Goal: Task Accomplishment & Management: Use online tool/utility

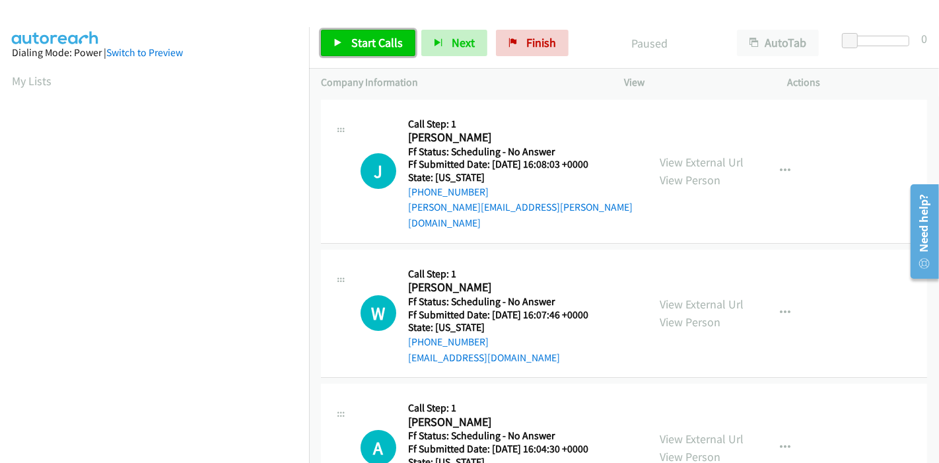
click at [366, 45] on span "Start Calls" at bounding box center [377, 42] width 52 height 15
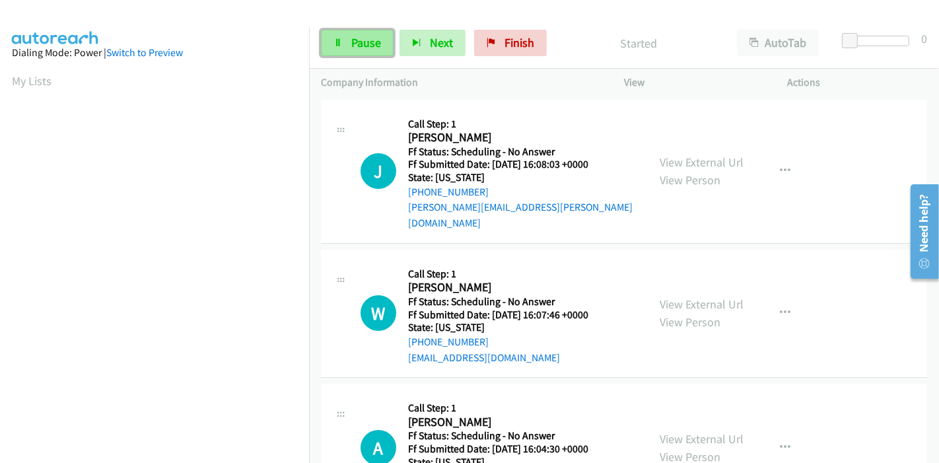
click at [388, 48] on link "Pause" at bounding box center [357, 43] width 73 height 26
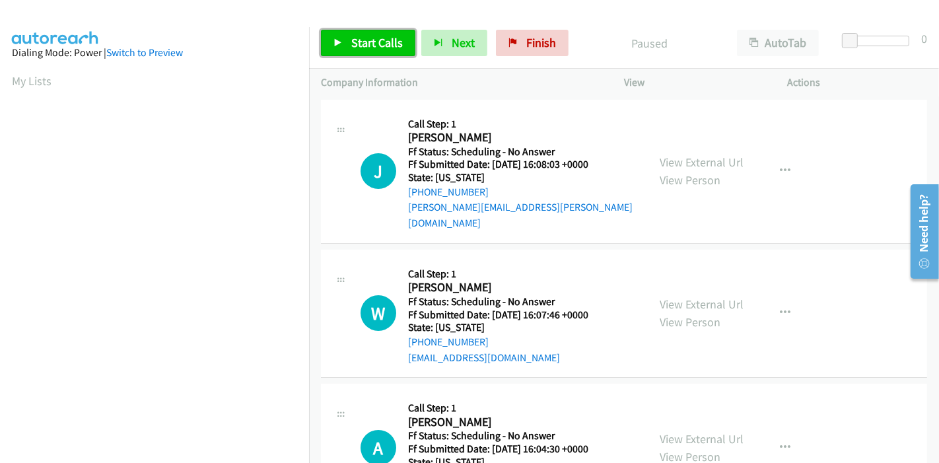
click at [388, 48] on span "Start Calls" at bounding box center [377, 42] width 52 height 15
click at [356, 44] on span "Start Calls" at bounding box center [377, 42] width 52 height 15
click at [363, 42] on span "Start Calls" at bounding box center [377, 42] width 52 height 15
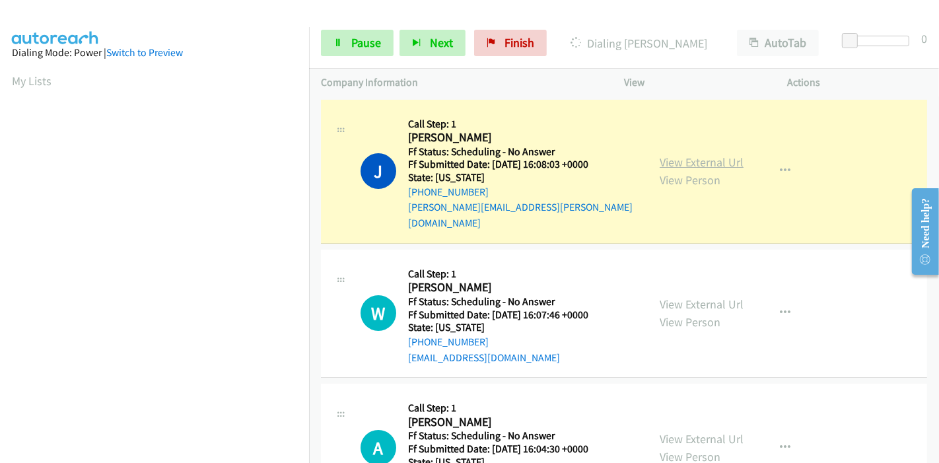
click at [725, 155] on link "View External Url" at bounding box center [702, 162] width 84 height 15
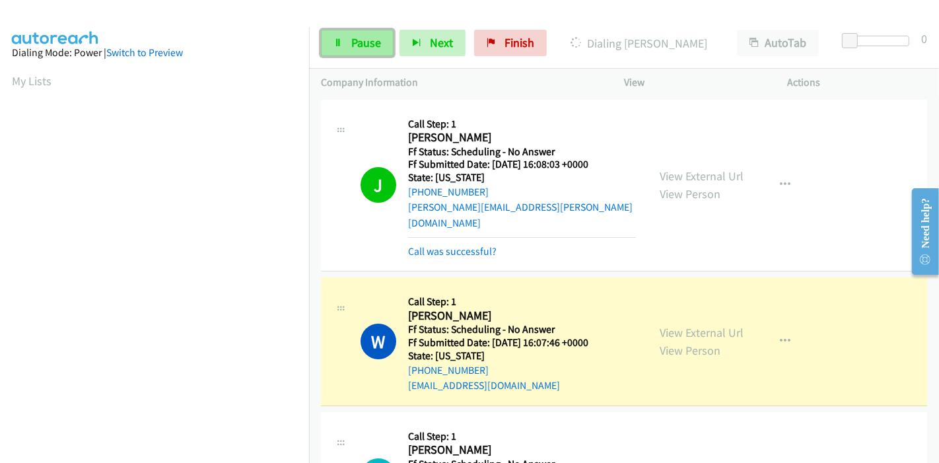
click at [348, 40] on link "Pause" at bounding box center [357, 43] width 73 height 26
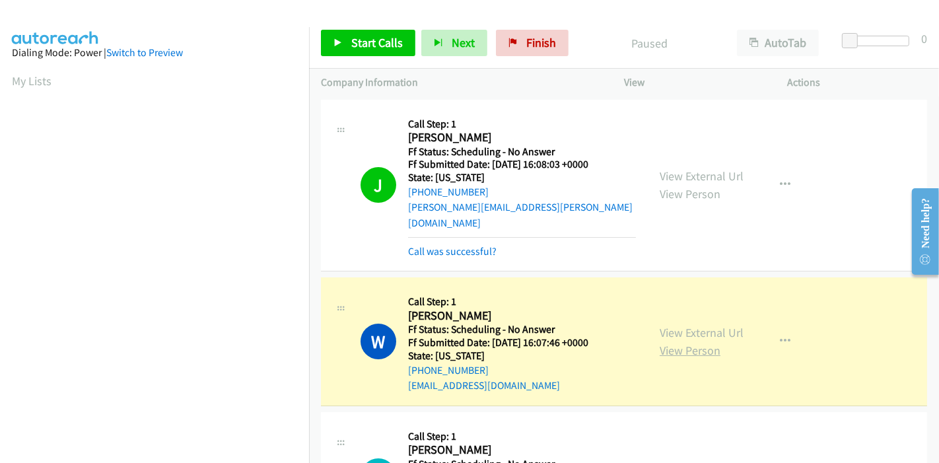
scroll to position [279, 0]
click at [681, 325] on link "View External Url" at bounding box center [702, 332] width 84 height 15
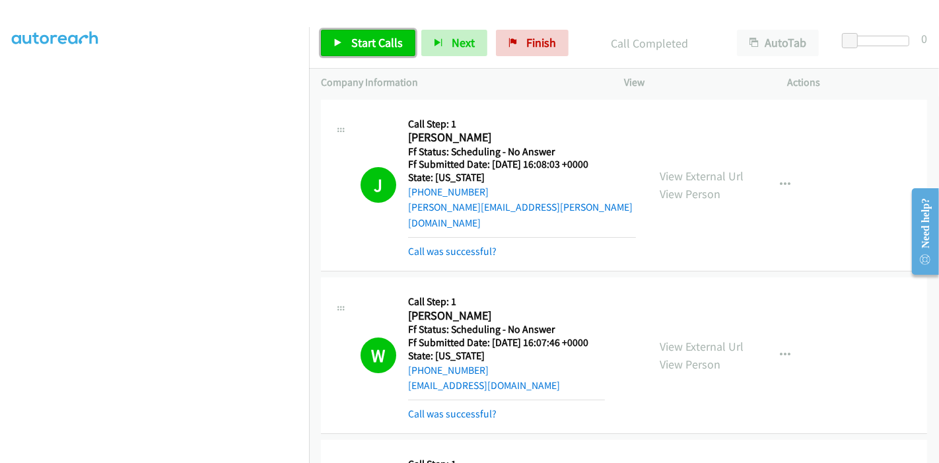
click at [401, 46] on link "Start Calls" at bounding box center [368, 43] width 94 height 26
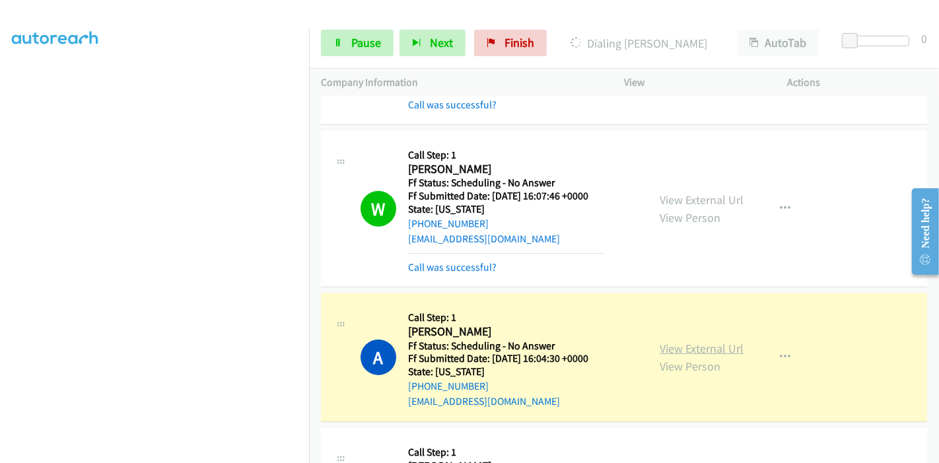
click at [666, 341] on link "View External Url" at bounding box center [702, 348] width 84 height 15
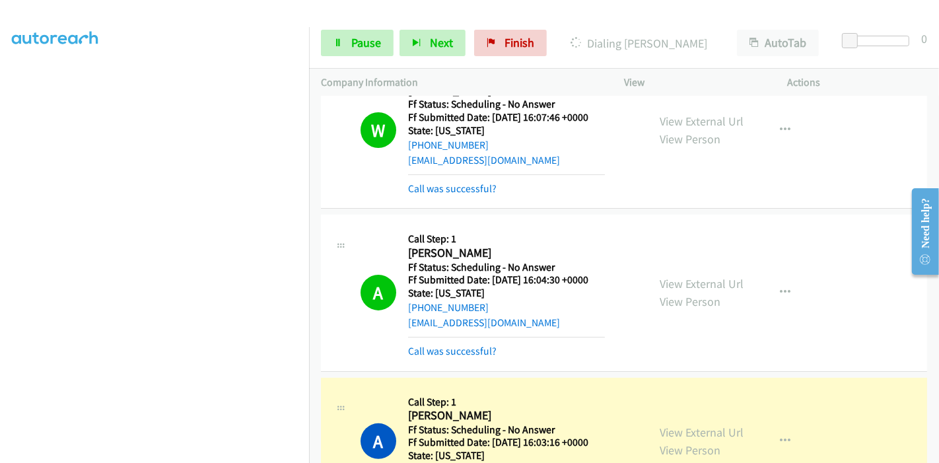
scroll to position [367, 0]
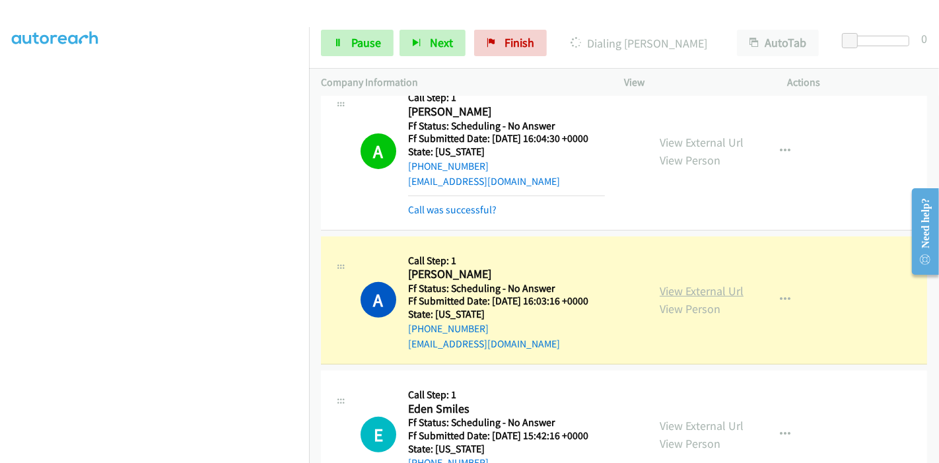
click at [660, 283] on link "View External Url" at bounding box center [702, 290] width 84 height 15
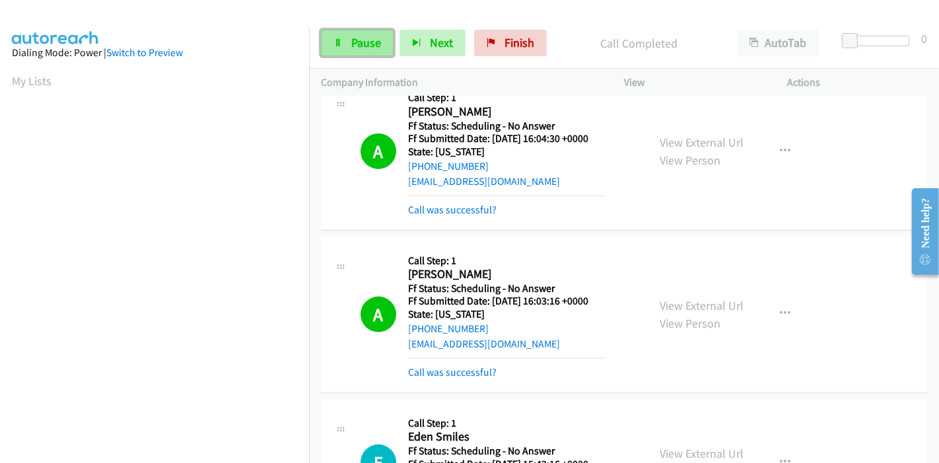
click at [340, 34] on link "Pause" at bounding box center [357, 43] width 73 height 26
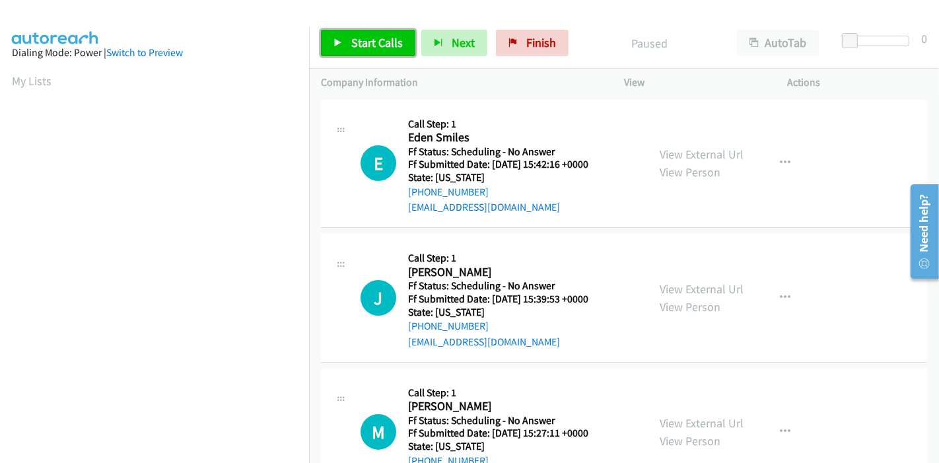
click at [374, 34] on link "Start Calls" at bounding box center [368, 43] width 94 height 26
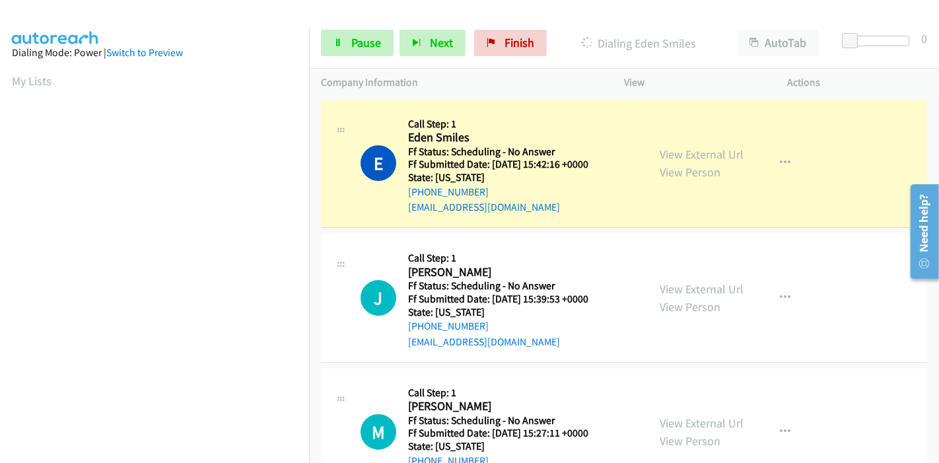
scroll to position [279, 0]
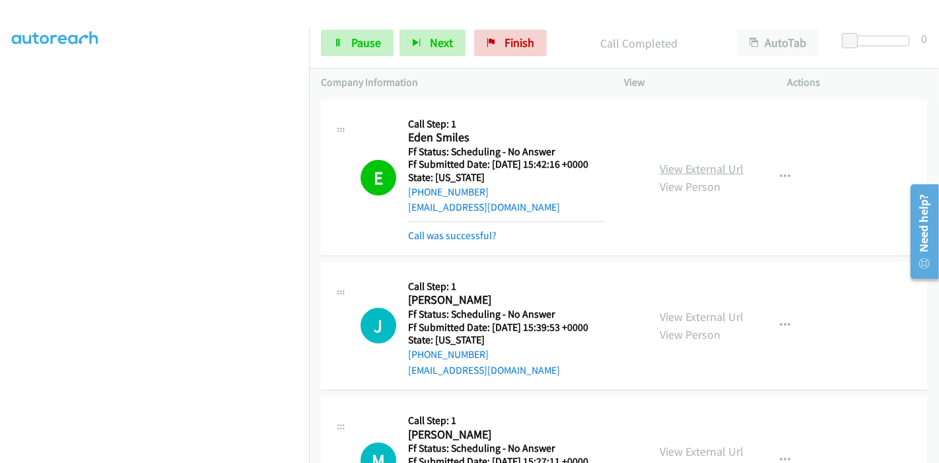
click at [675, 167] on link "View External Url" at bounding box center [702, 168] width 84 height 15
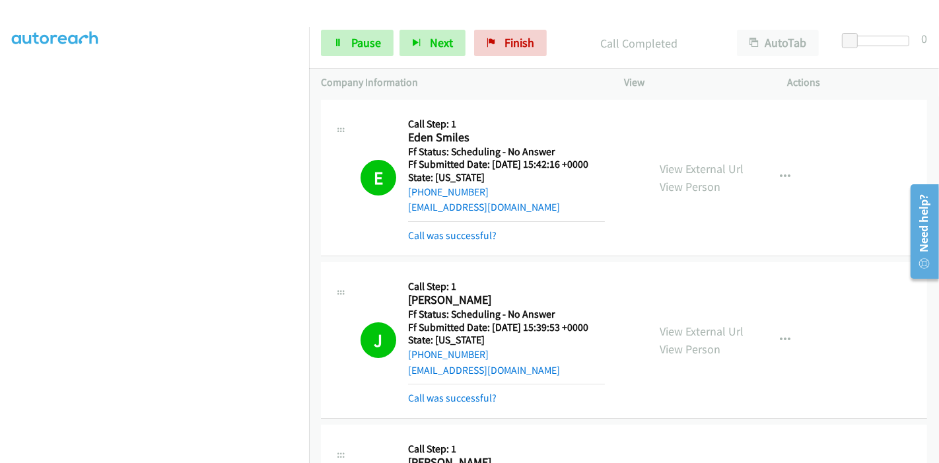
click at [680, 314] on div "View External Url View Person View External Url Email Schedule/Manage Callback …" at bounding box center [736, 340] width 176 height 132
click at [680, 330] on link "View External Url" at bounding box center [702, 331] width 84 height 15
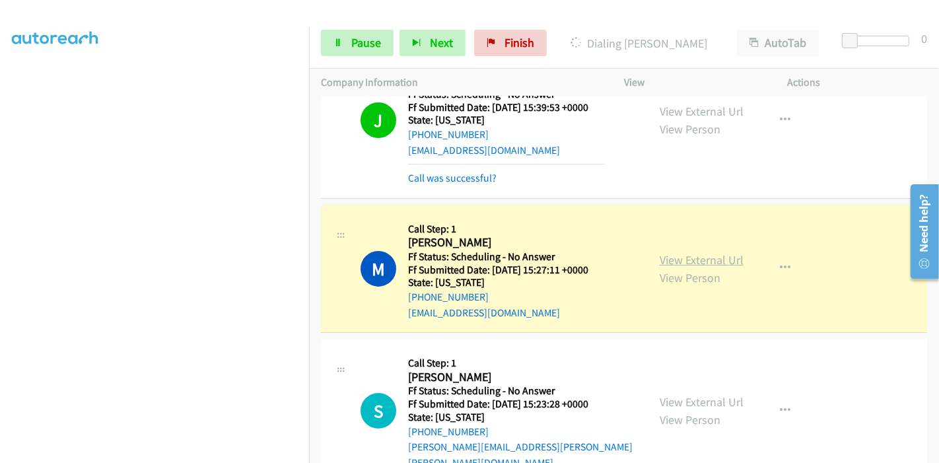
click at [659, 260] on div "View External Url View Person View External Url Email Schedule/Manage Callback …" at bounding box center [736, 269] width 176 height 104
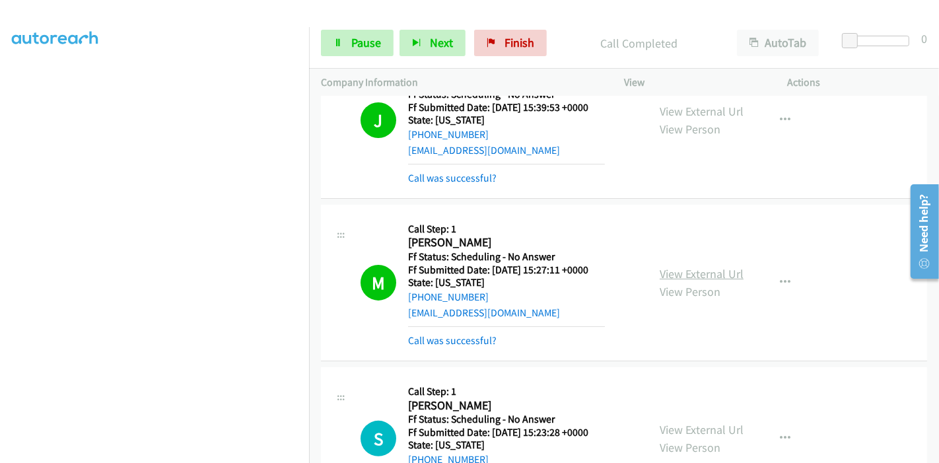
click at [671, 271] on link "View External Url" at bounding box center [702, 273] width 84 height 15
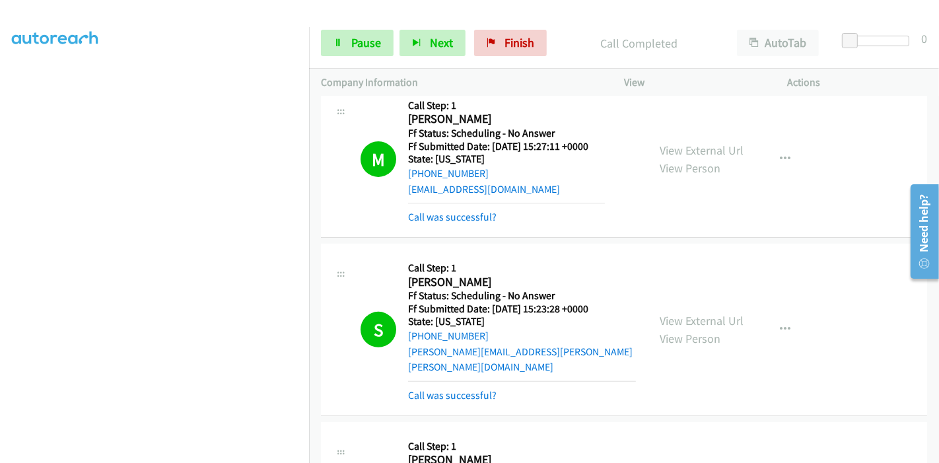
scroll to position [367, 0]
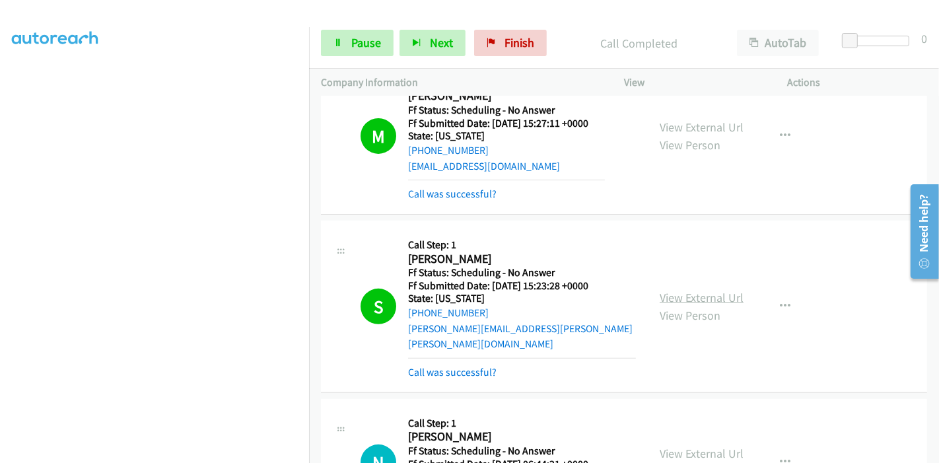
click at [687, 290] on link "View External Url" at bounding box center [702, 297] width 84 height 15
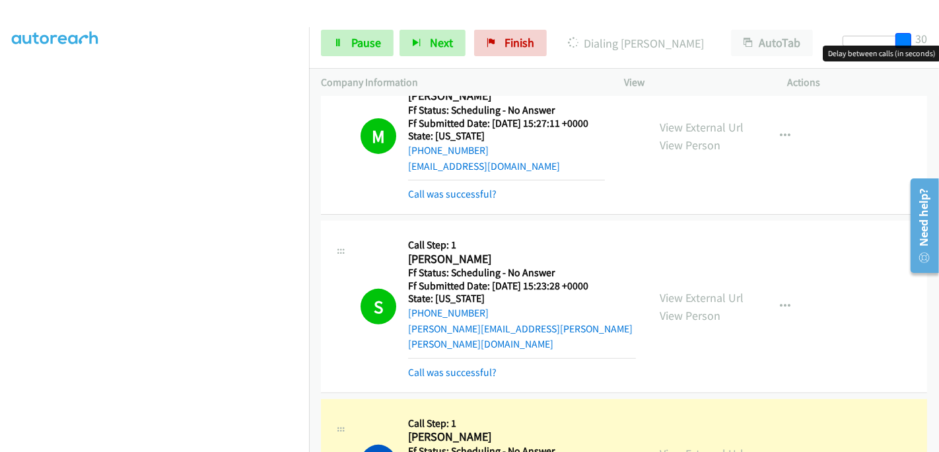
drag, startPoint x: 849, startPoint y: 34, endPoint x: 937, endPoint y: 33, distance: 88.5
click at [937, 33] on div "Start Calls Pause Next Finish Dialing Naddy Bertty AutoTab AutoTab 30" at bounding box center [624, 43] width 630 height 51
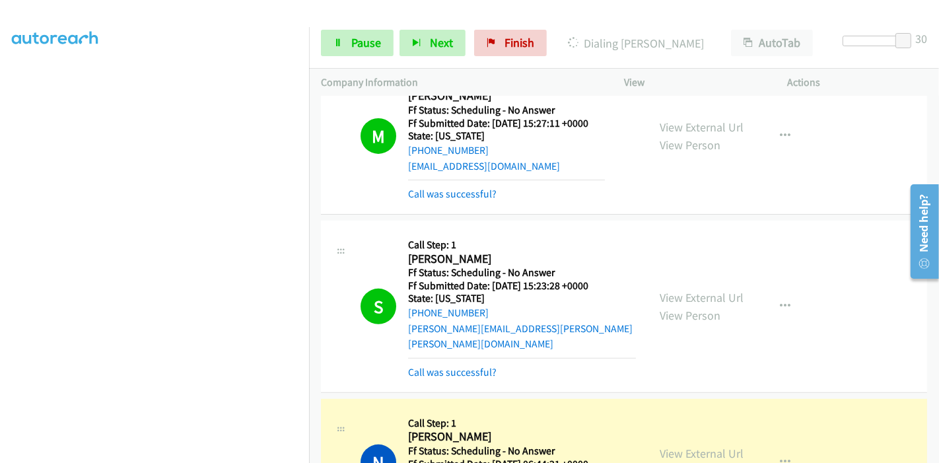
scroll to position [0, 0]
click at [667, 446] on link "View External Url" at bounding box center [702, 453] width 84 height 15
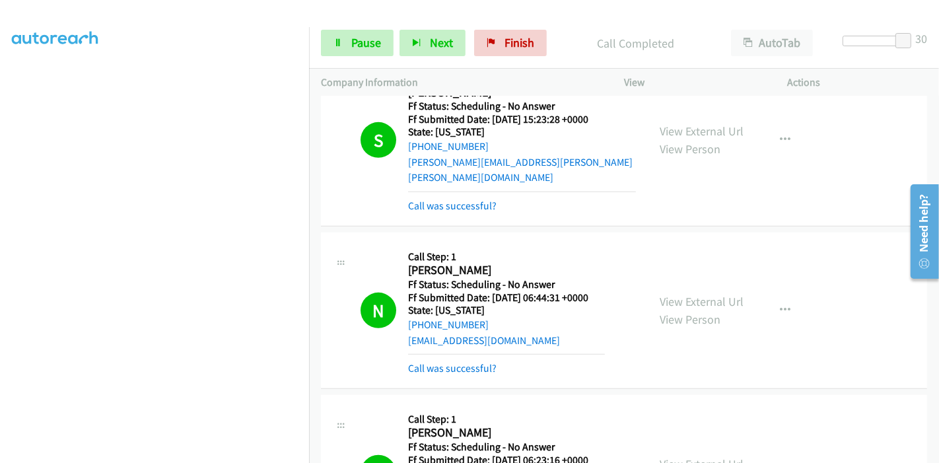
scroll to position [587, 0]
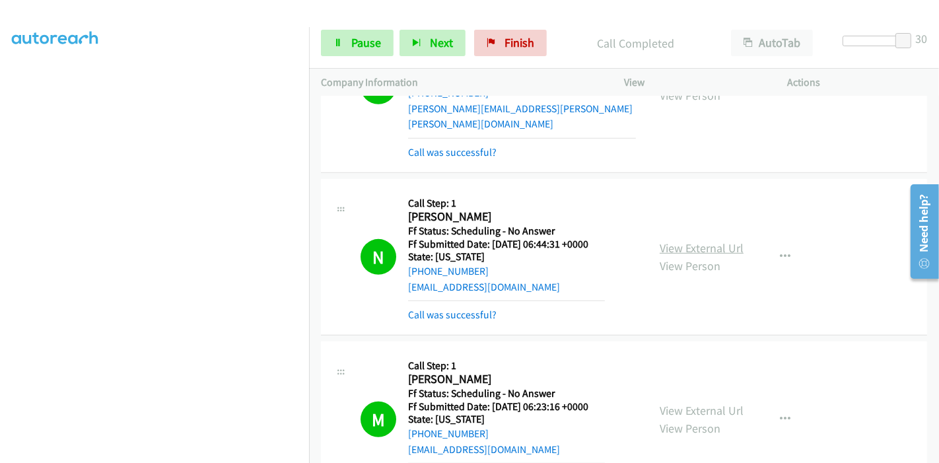
click at [680, 240] on link "View External Url" at bounding box center [702, 247] width 84 height 15
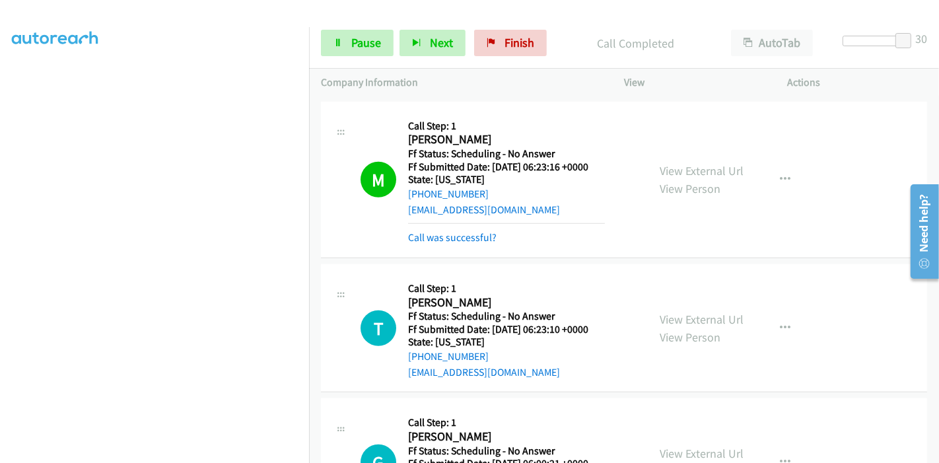
scroll to position [807, 0]
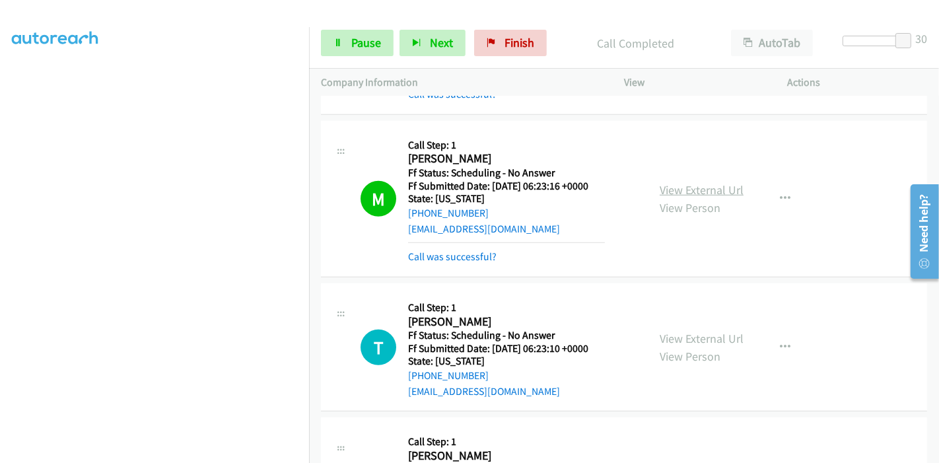
click at [690, 182] on link "View External Url" at bounding box center [702, 189] width 84 height 15
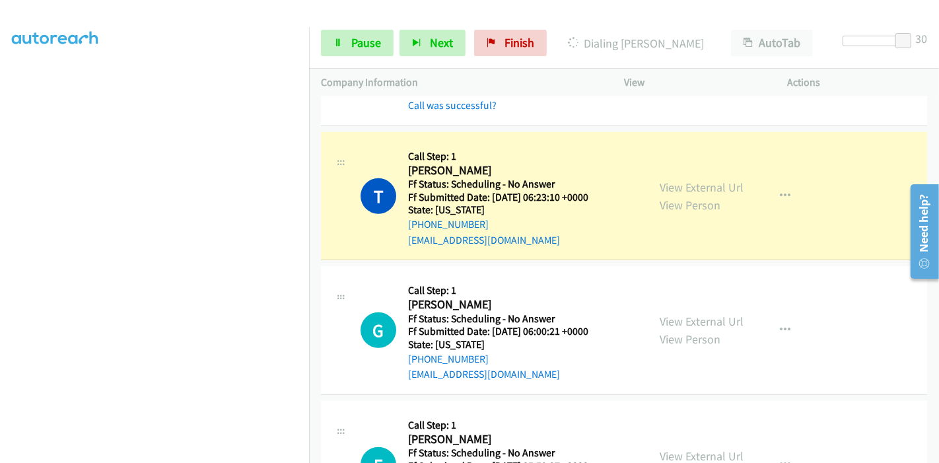
scroll to position [954, 0]
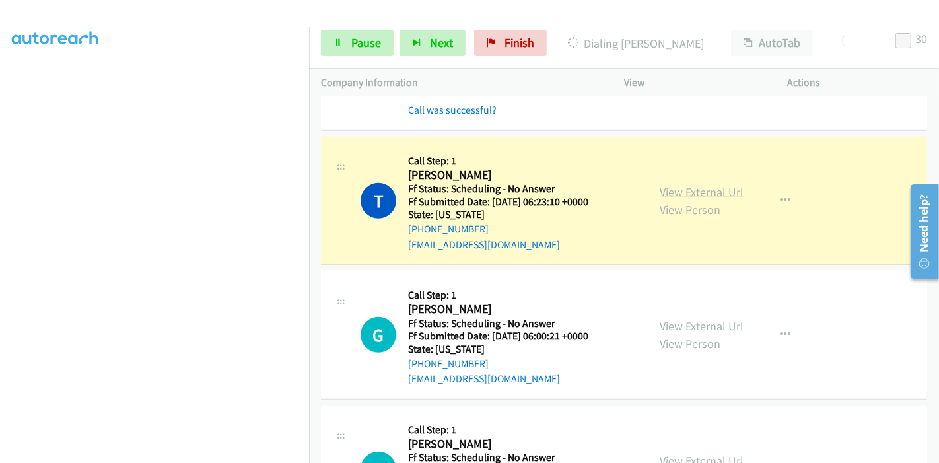
click at [718, 184] on link "View External Url" at bounding box center [702, 191] width 84 height 15
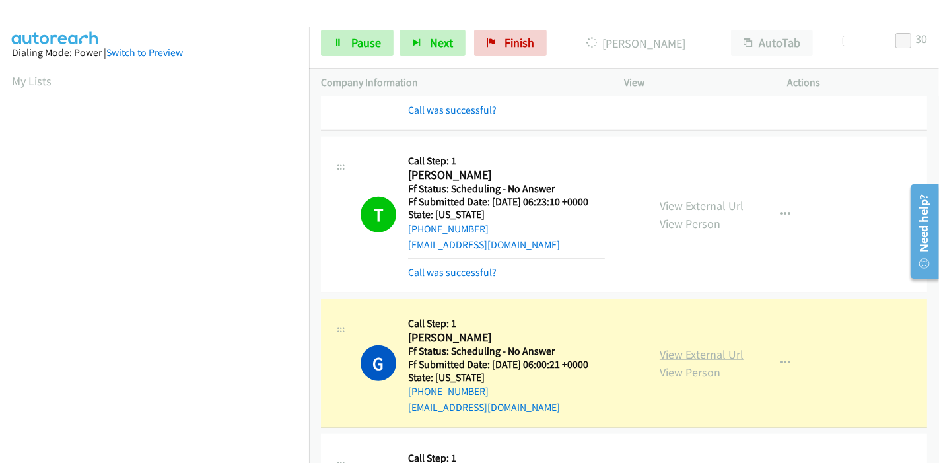
scroll to position [279, 0]
click at [687, 347] on link "View External Url" at bounding box center [702, 354] width 84 height 15
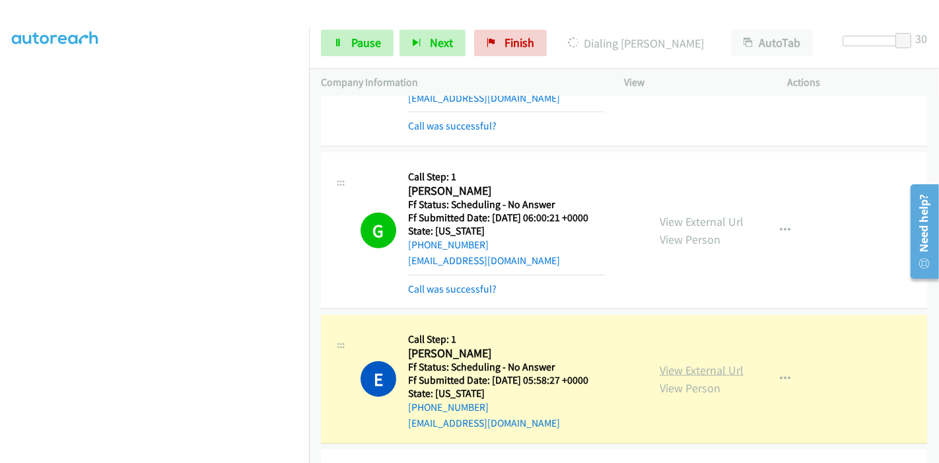
click at [691, 363] on link "View External Url" at bounding box center [702, 370] width 84 height 15
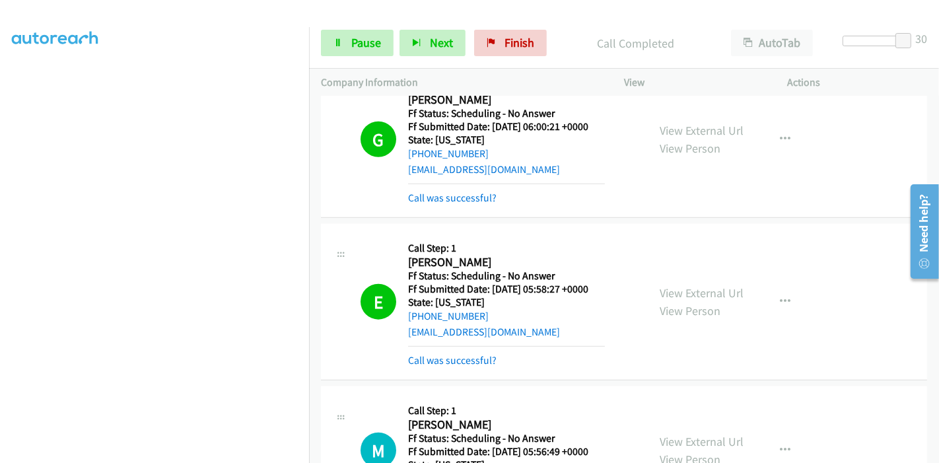
scroll to position [1321, 0]
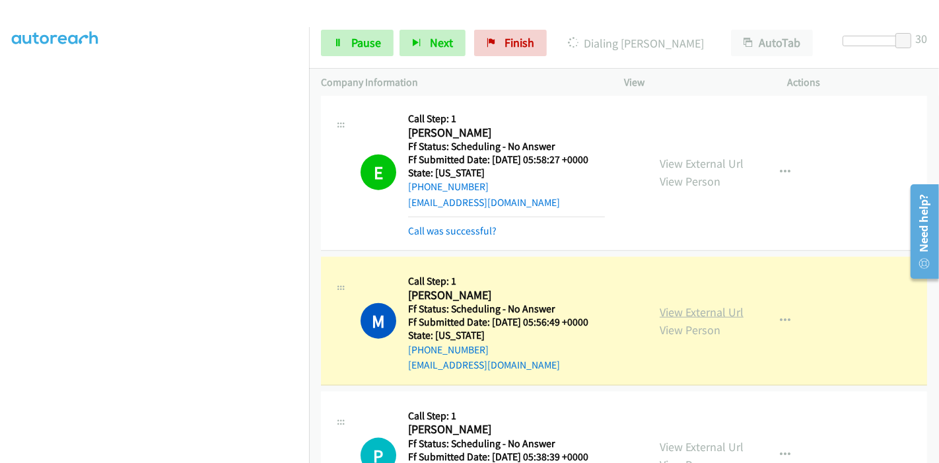
click at [714, 305] on link "View External Url" at bounding box center [702, 312] width 84 height 15
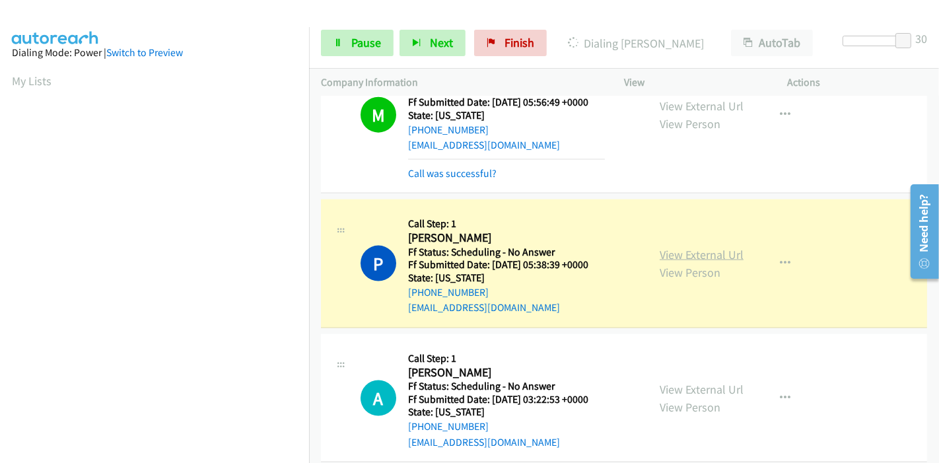
scroll to position [279, 0]
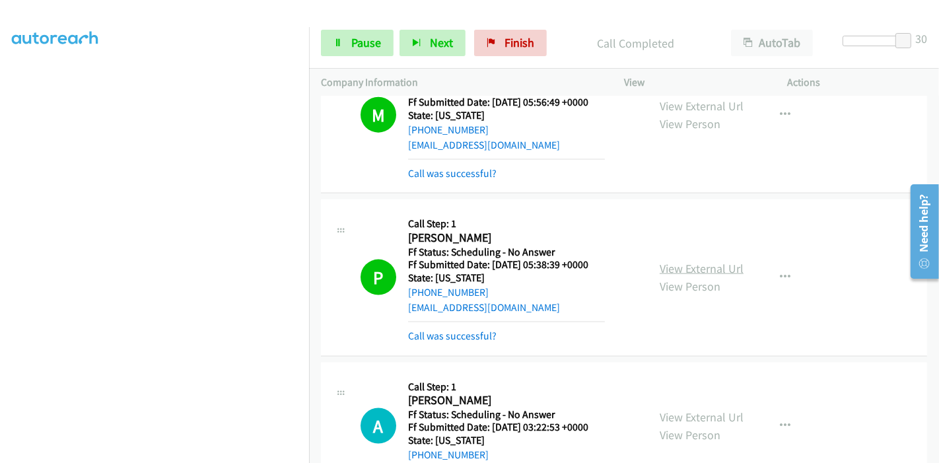
click at [725, 261] on link "View External Url" at bounding box center [702, 268] width 84 height 15
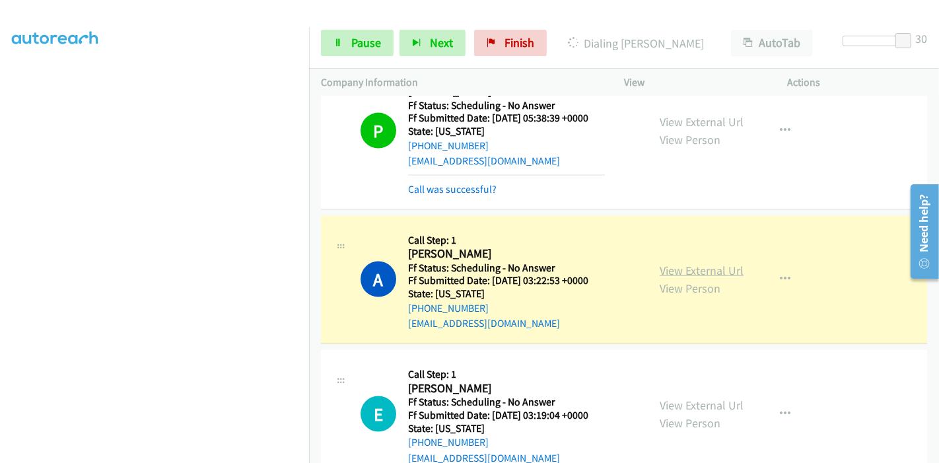
click at [660, 263] on link "View External Url" at bounding box center [702, 270] width 84 height 15
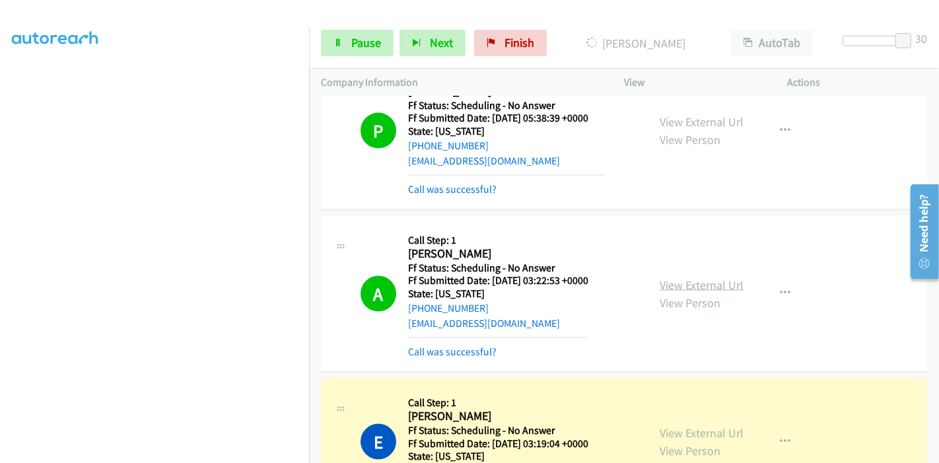
click at [663, 277] on link "View External Url" at bounding box center [702, 284] width 84 height 15
click at [721, 425] on link "View External Url" at bounding box center [702, 432] width 84 height 15
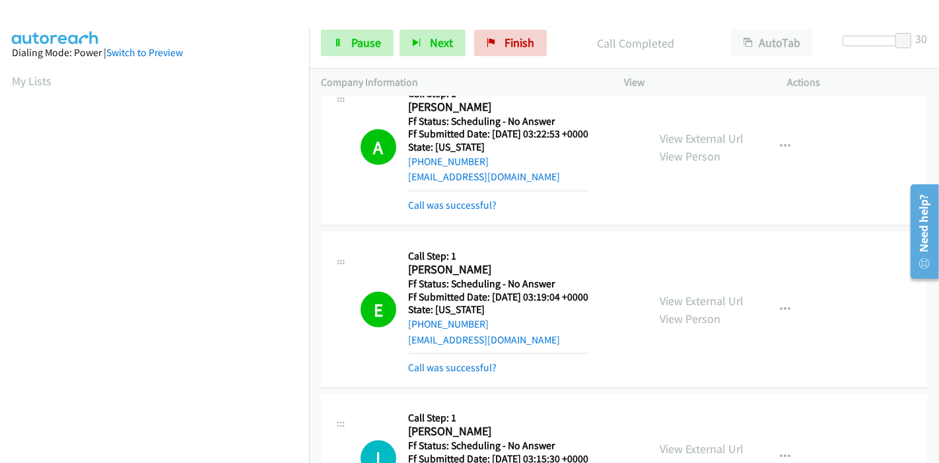
scroll to position [1761, 0]
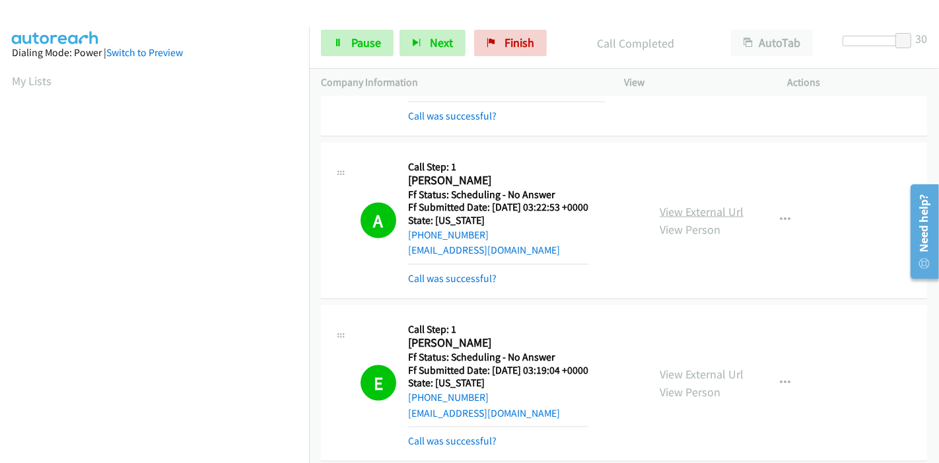
click at [705, 204] on link "View External Url" at bounding box center [702, 211] width 84 height 15
click at [729, 367] on link "View External Url" at bounding box center [702, 374] width 84 height 15
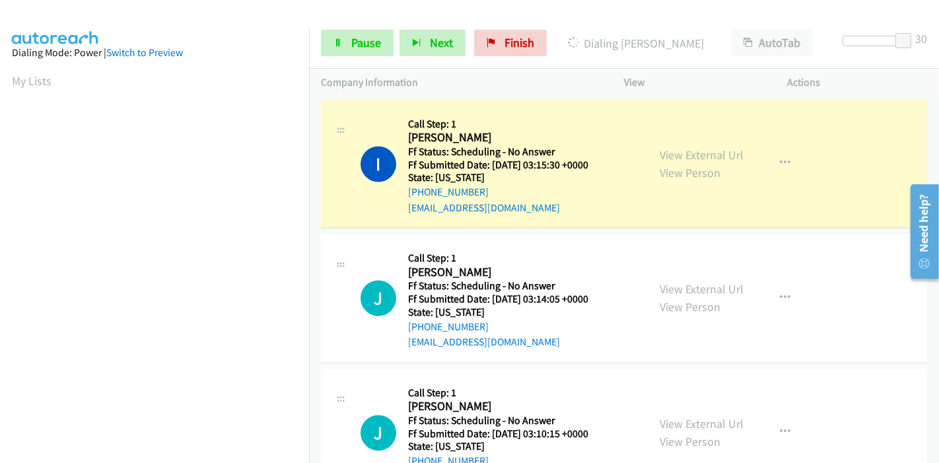
scroll to position [279, 0]
click at [666, 148] on link "View External Url" at bounding box center [702, 155] width 84 height 15
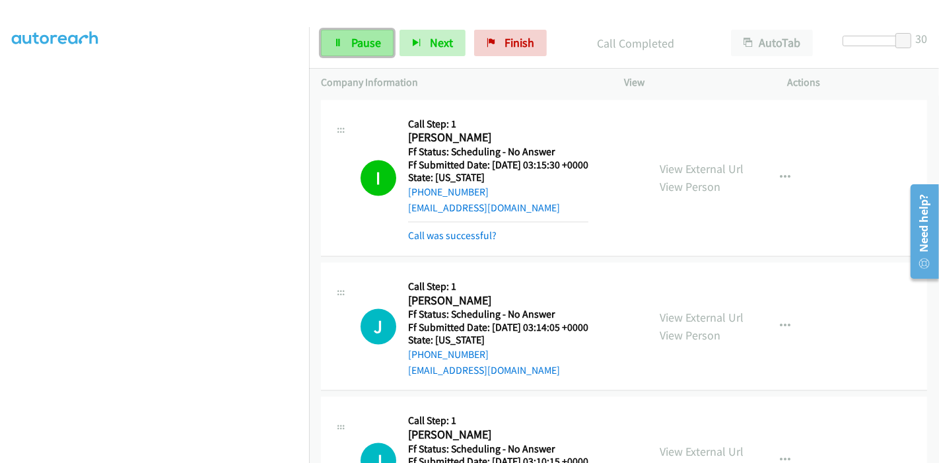
click at [347, 34] on link "Pause" at bounding box center [357, 43] width 73 height 26
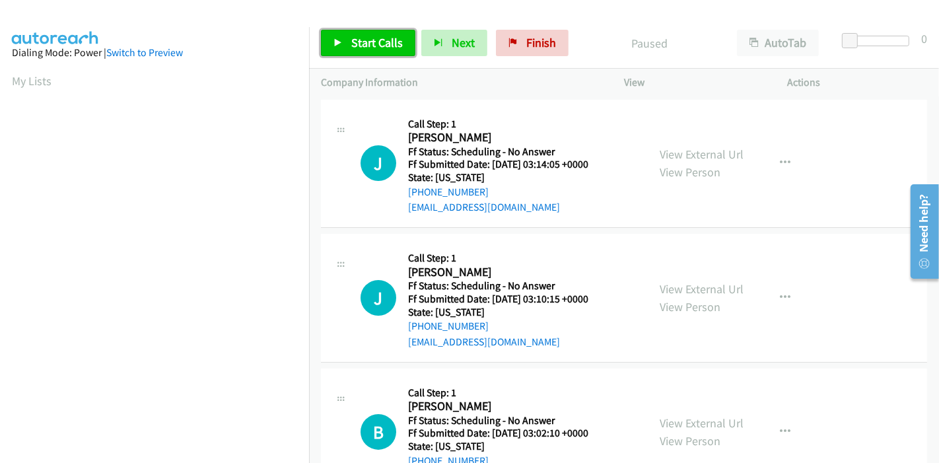
click at [379, 35] on span "Start Calls" at bounding box center [377, 42] width 52 height 15
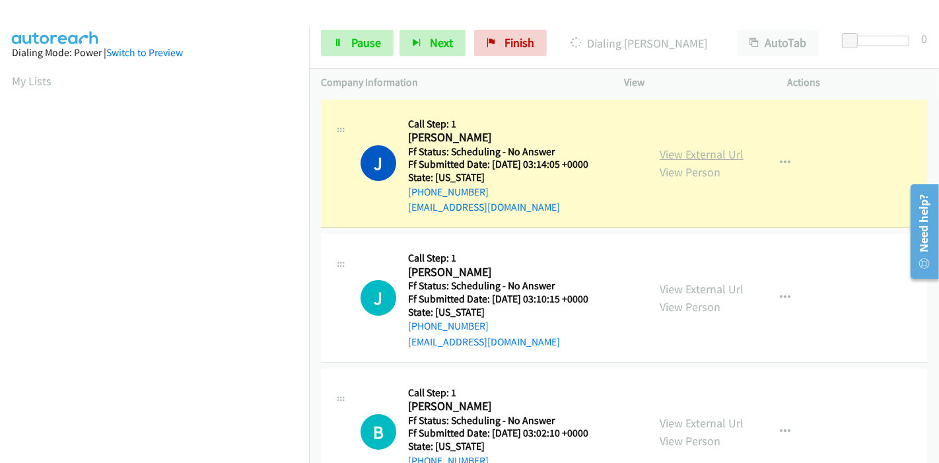
click at [686, 149] on link "View External Url" at bounding box center [702, 154] width 84 height 15
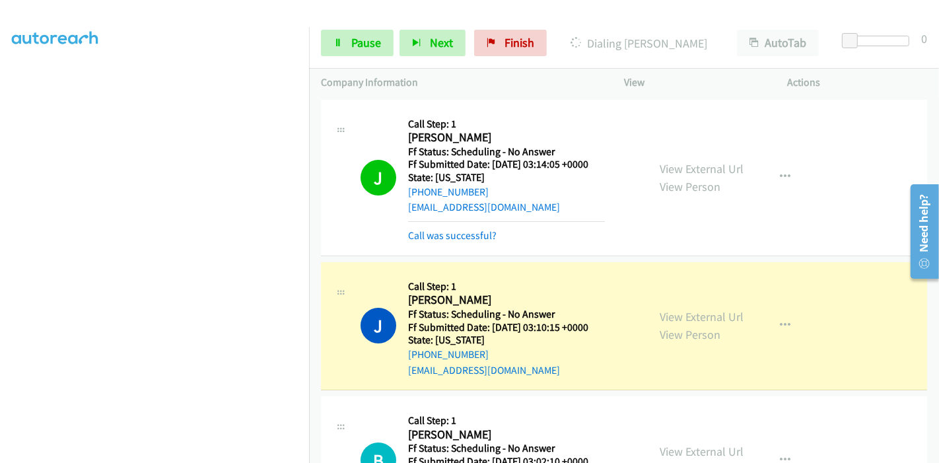
scroll to position [73, 0]
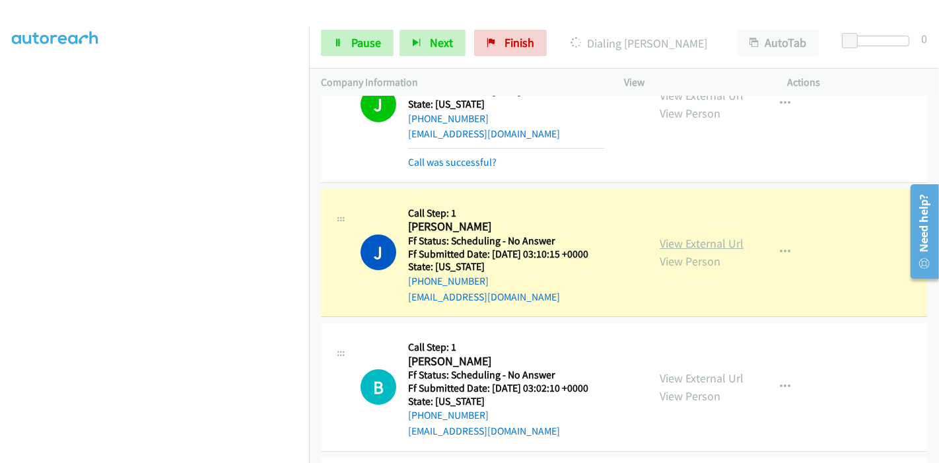
click at [715, 241] on link "View External Url" at bounding box center [702, 243] width 84 height 15
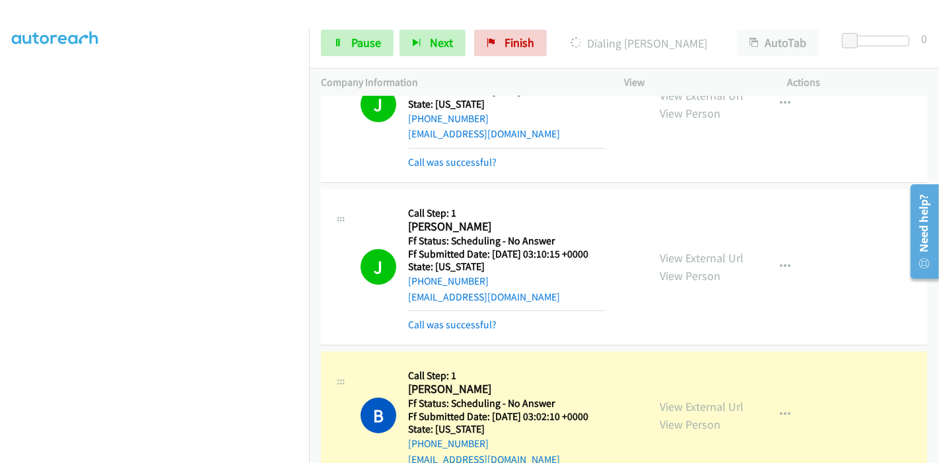
scroll to position [0, 0]
click at [669, 404] on link "View External Url" at bounding box center [702, 406] width 84 height 15
click at [680, 405] on link "View External Url" at bounding box center [702, 406] width 84 height 15
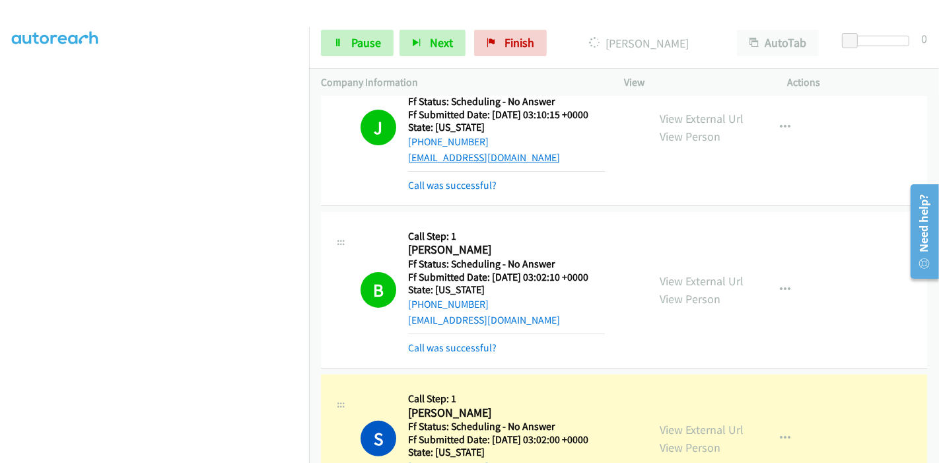
scroll to position [293, 0]
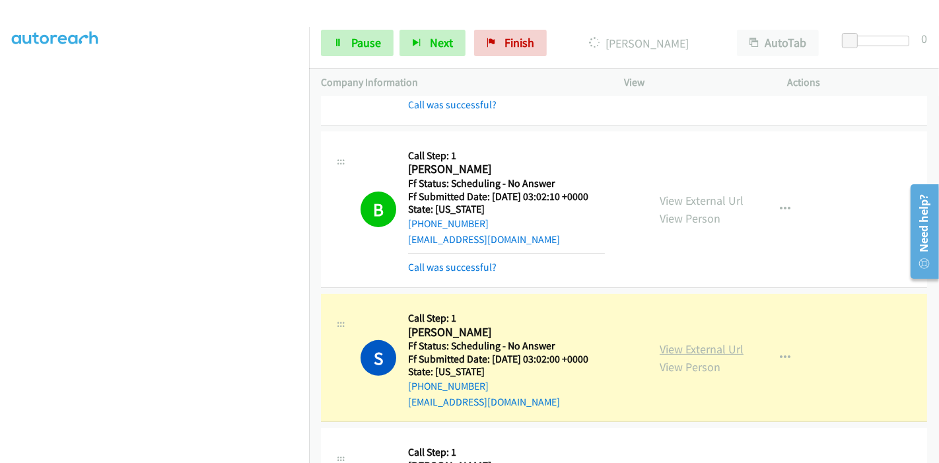
click at [692, 344] on link "View External Url" at bounding box center [702, 349] width 84 height 15
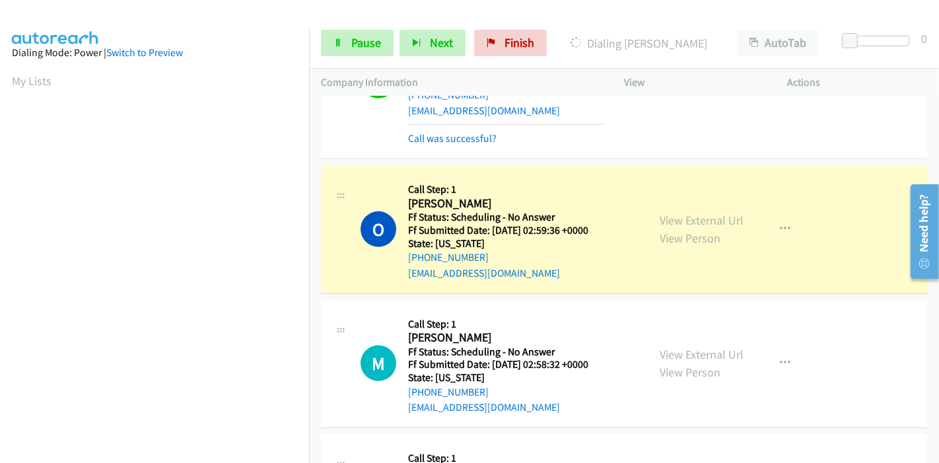
scroll to position [587, 0]
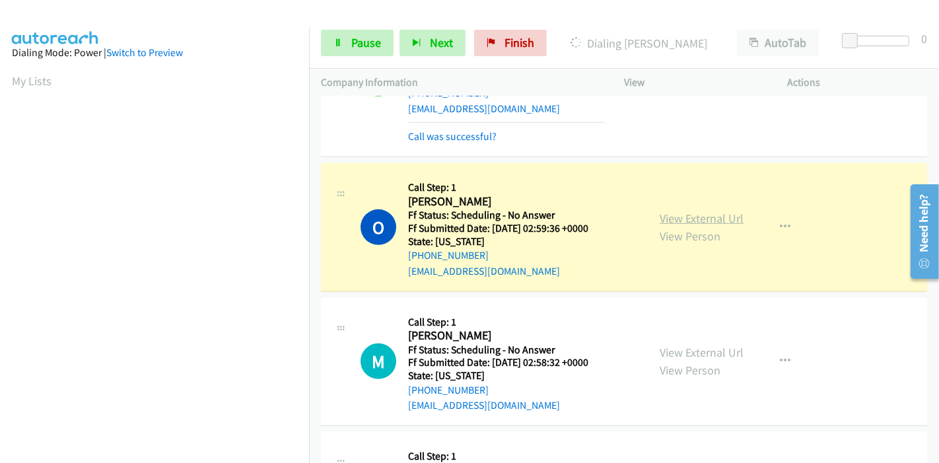
click at [692, 219] on link "View External Url" at bounding box center [702, 218] width 84 height 15
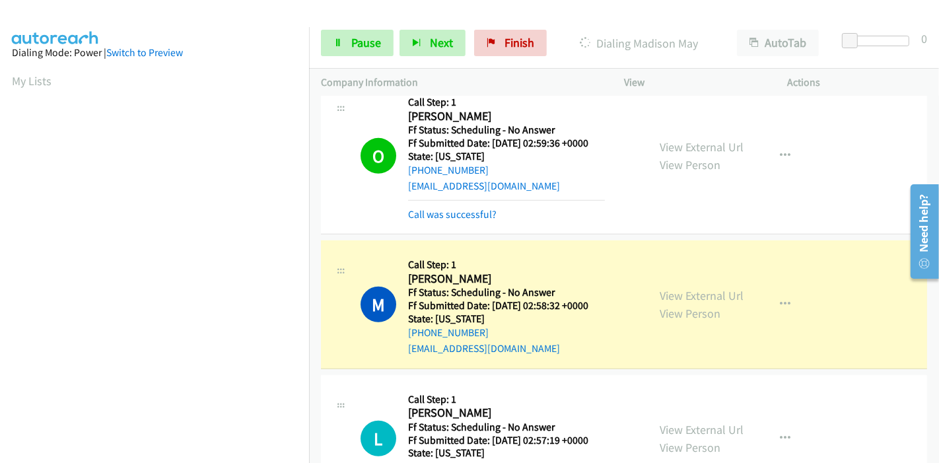
scroll to position [734, 0]
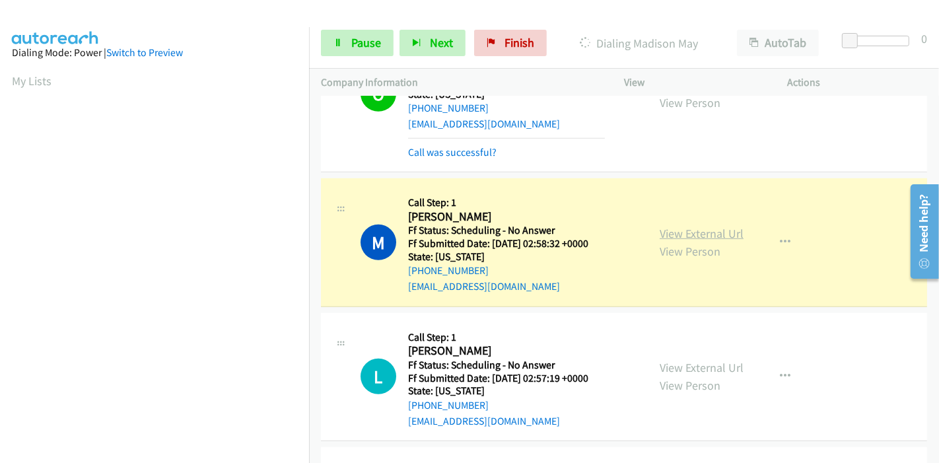
click at [705, 233] on link "View External Url" at bounding box center [702, 233] width 84 height 15
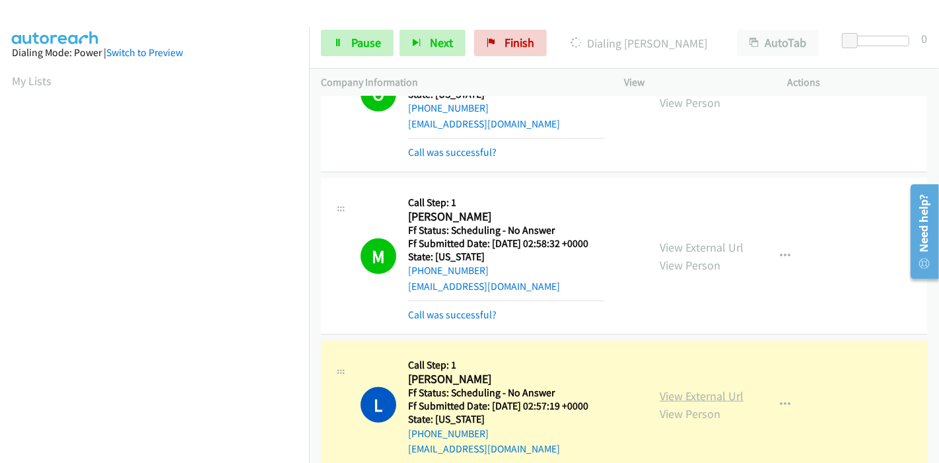
click at [700, 394] on link "View External Url" at bounding box center [702, 395] width 84 height 15
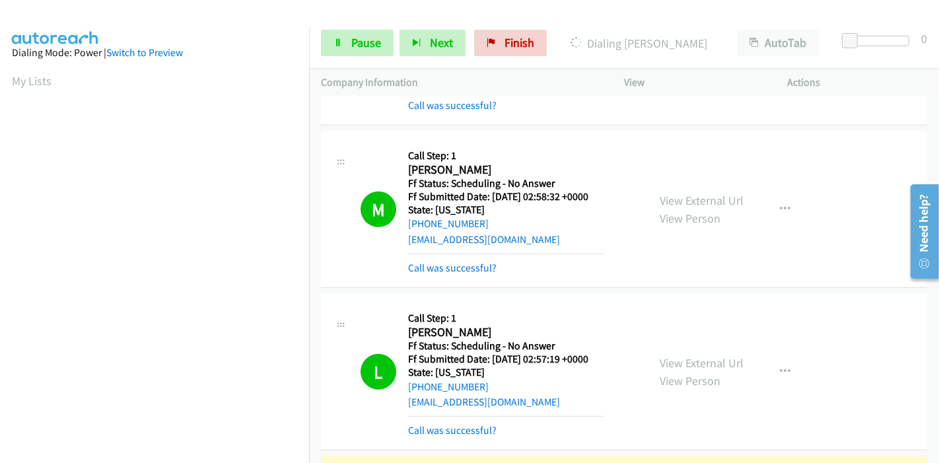
scroll to position [954, 0]
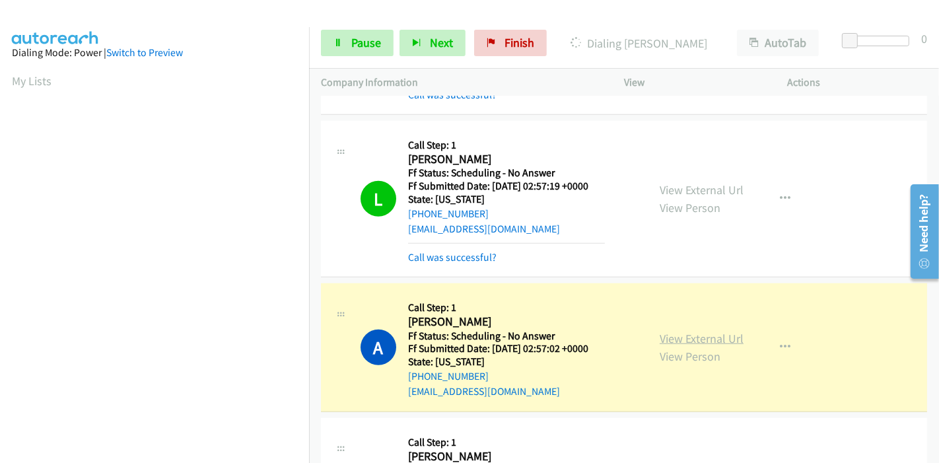
click at [668, 337] on link "View External Url" at bounding box center [702, 338] width 84 height 15
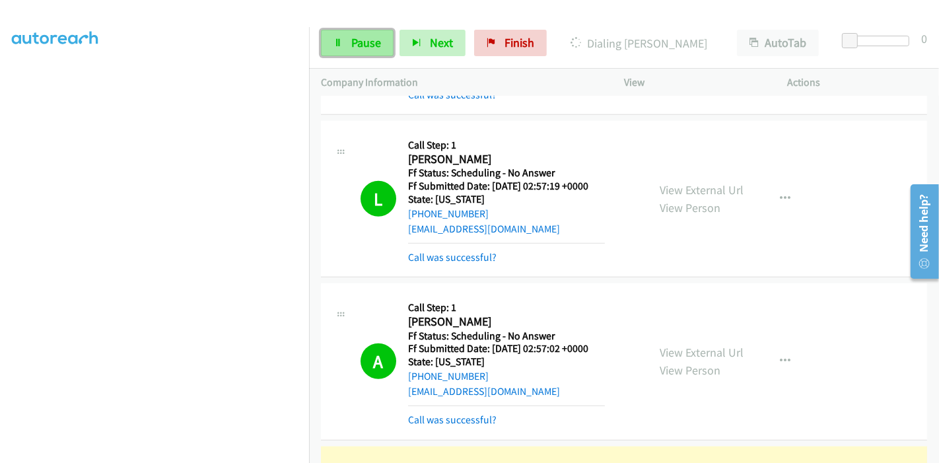
click at [361, 41] on span "Pause" at bounding box center [366, 42] width 30 height 15
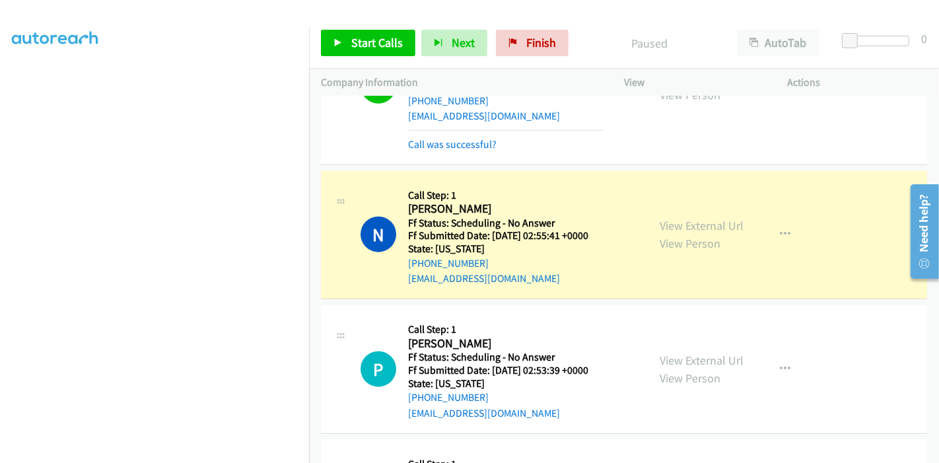
scroll to position [1247, 0]
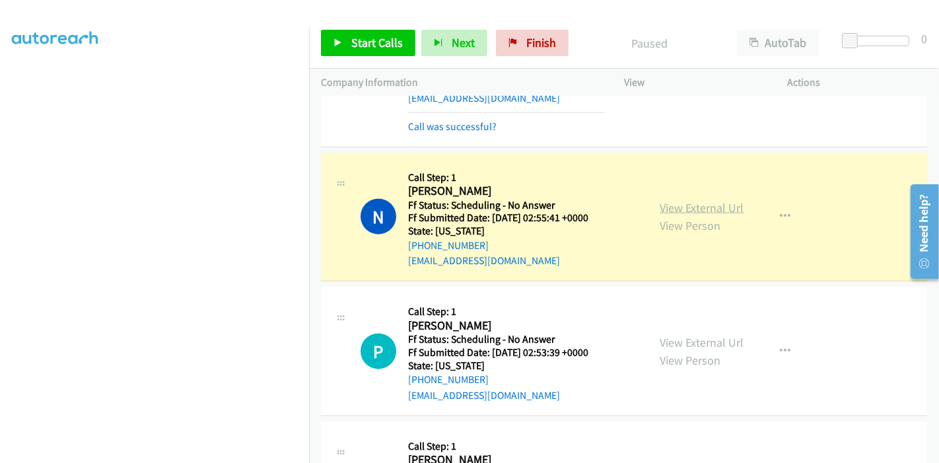
click at [694, 200] on link "View External Url" at bounding box center [702, 207] width 84 height 15
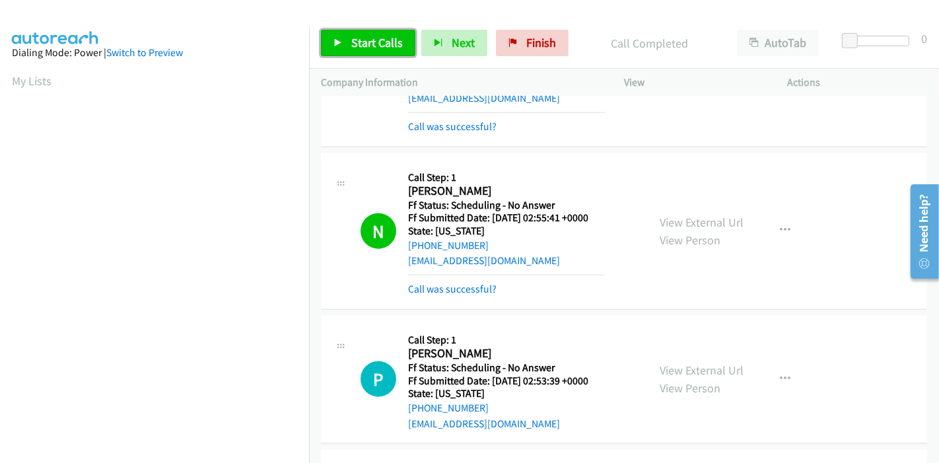
click at [384, 43] on span "Start Calls" at bounding box center [377, 42] width 52 height 15
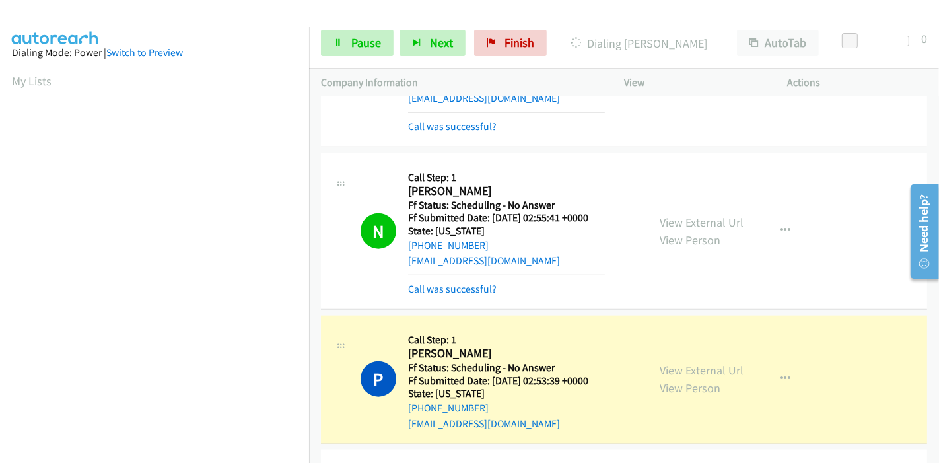
scroll to position [279, 0]
click at [694, 367] on link "View External Url" at bounding box center [702, 370] width 84 height 15
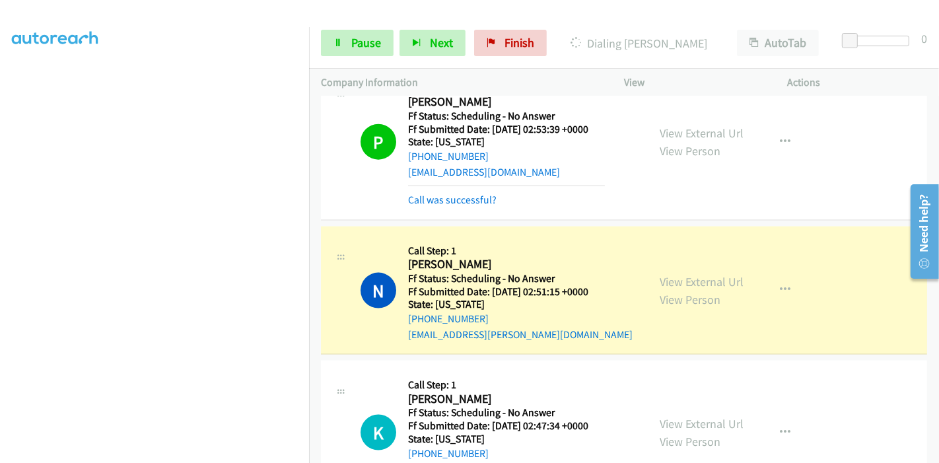
scroll to position [1541, 0]
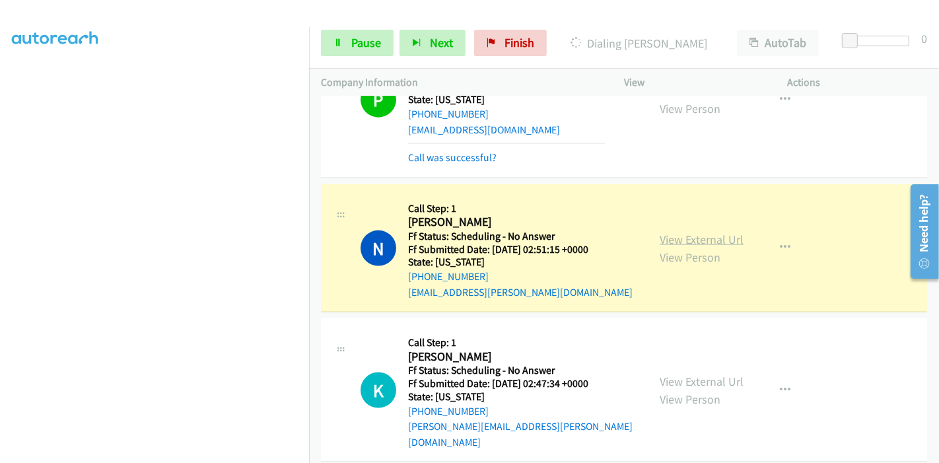
click at [732, 235] on link "View External Url" at bounding box center [702, 239] width 84 height 15
click at [356, 44] on span "Pause" at bounding box center [366, 42] width 30 height 15
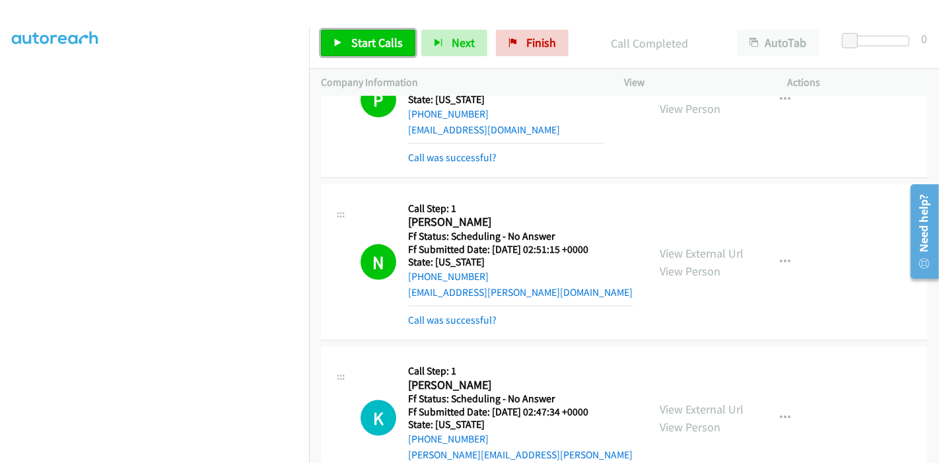
click at [390, 42] on span "Start Calls" at bounding box center [377, 42] width 52 height 15
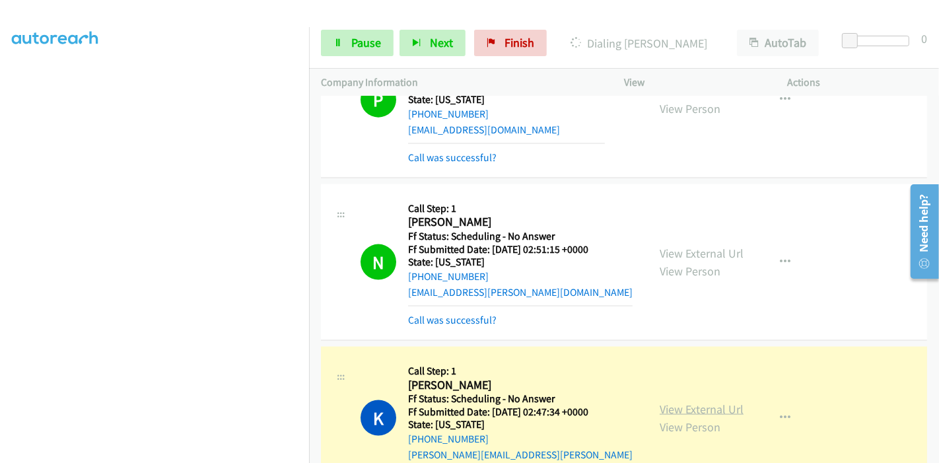
click at [667, 402] on link "View External Url" at bounding box center [702, 409] width 84 height 15
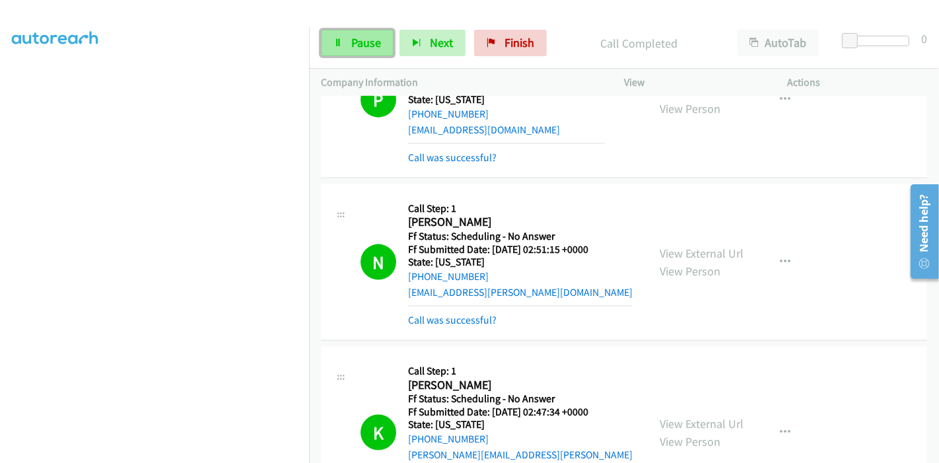
click at [353, 51] on link "Pause" at bounding box center [357, 43] width 73 height 26
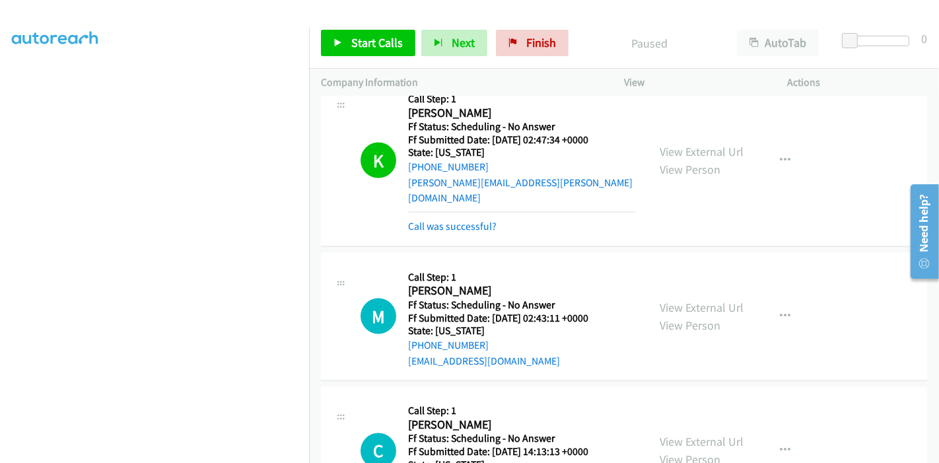
scroll to position [1835, 0]
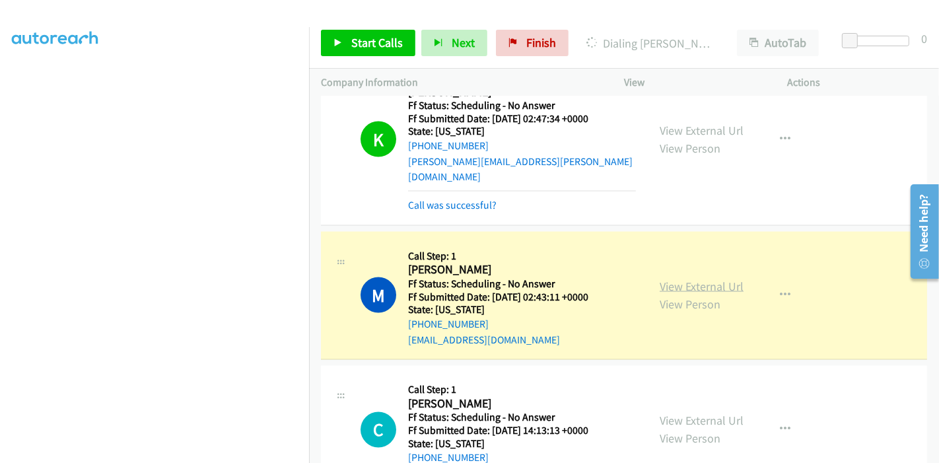
click at [702, 279] on link "View External Url" at bounding box center [702, 286] width 84 height 15
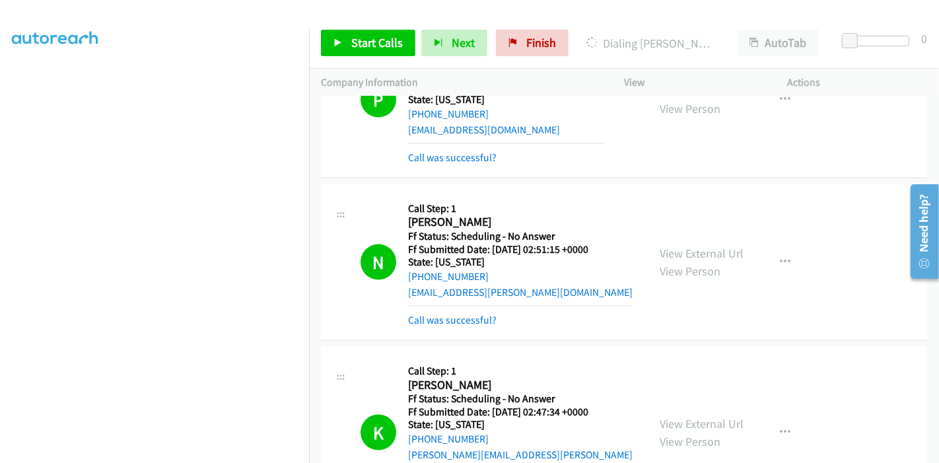
scroll to position [0, 0]
click at [370, 44] on span "Start Calls" at bounding box center [377, 42] width 52 height 15
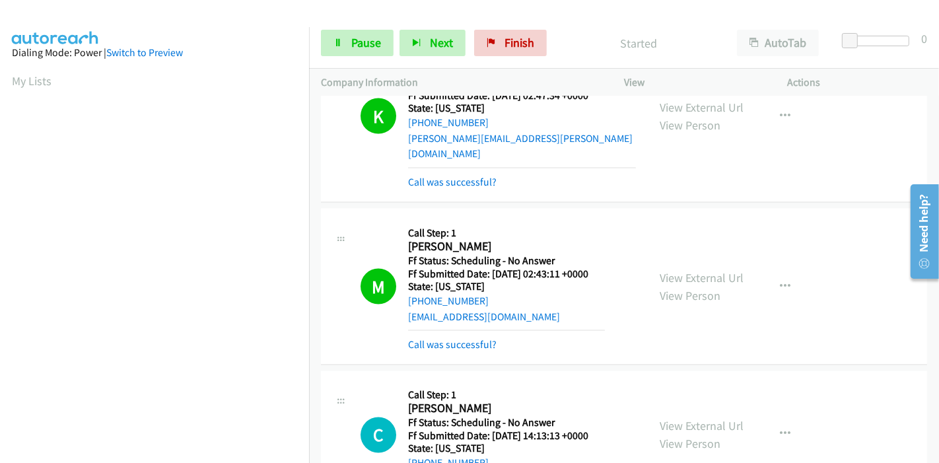
scroll to position [1908, 0]
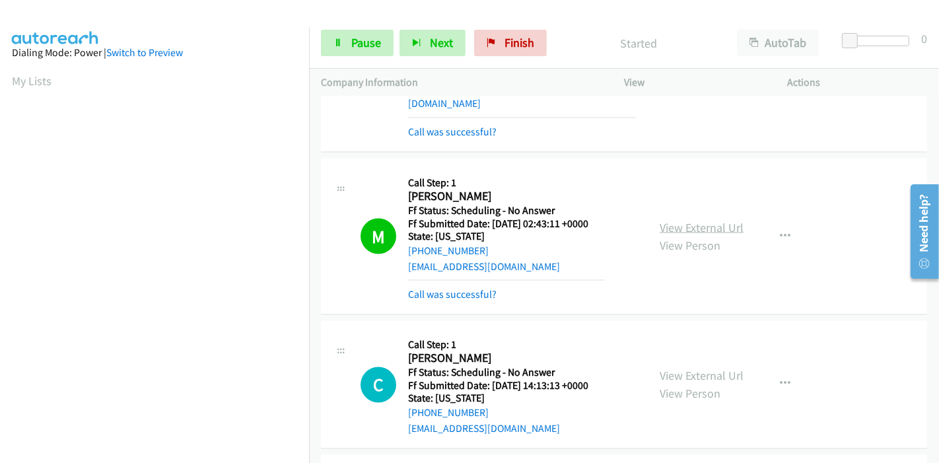
click at [702, 220] on link "View External Url" at bounding box center [702, 227] width 84 height 15
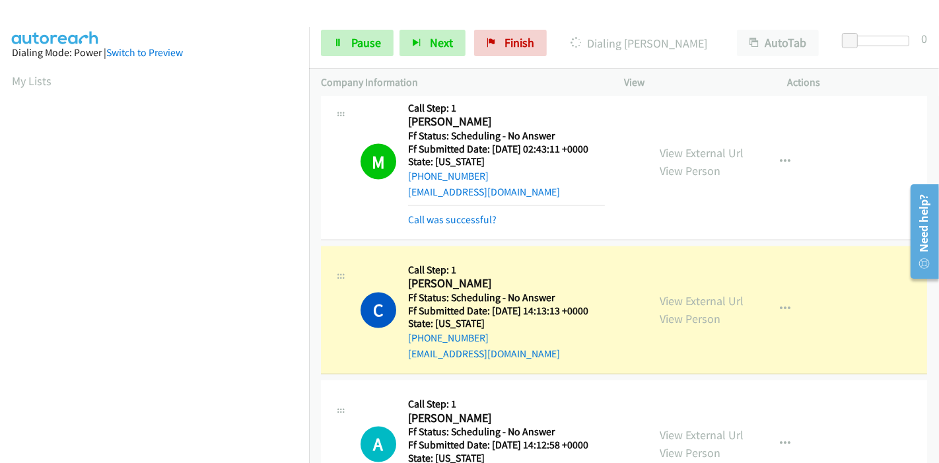
scroll to position [2129, 0]
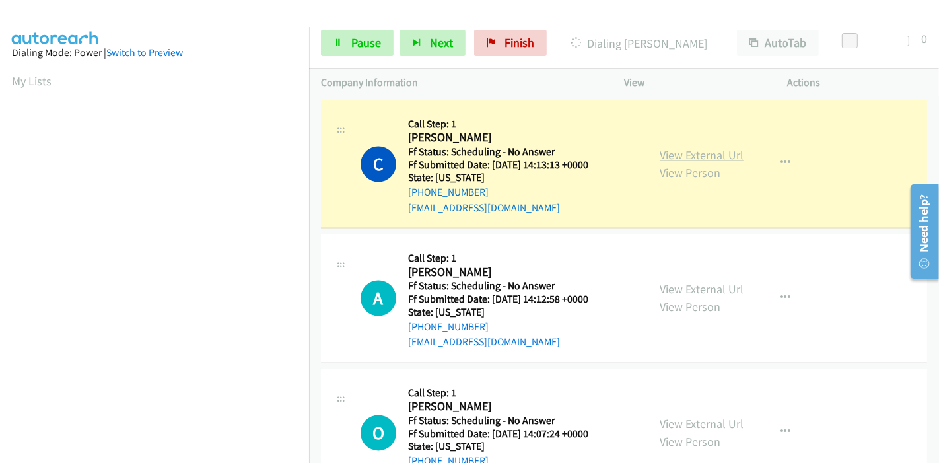
click at [721, 148] on link "View External Url" at bounding box center [702, 155] width 84 height 15
click at [724, 148] on link "View External Url" at bounding box center [702, 155] width 84 height 15
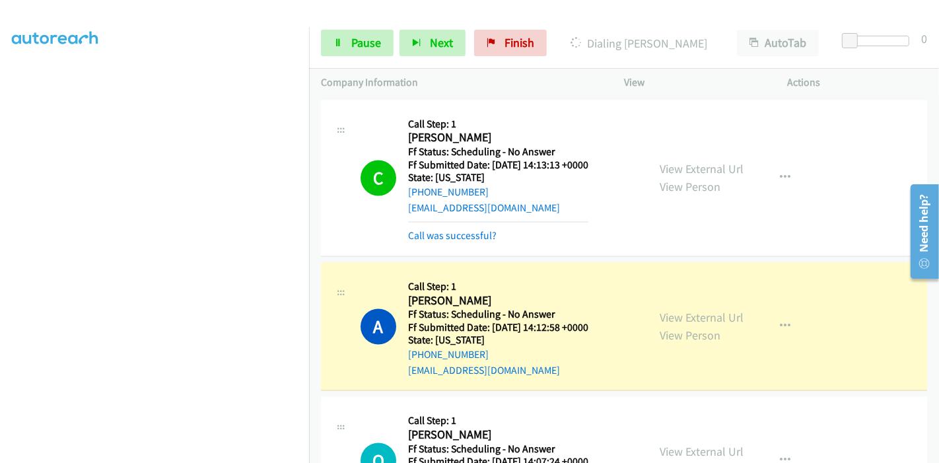
scroll to position [279, 0]
click at [676, 311] on link "View External Url" at bounding box center [702, 318] width 84 height 15
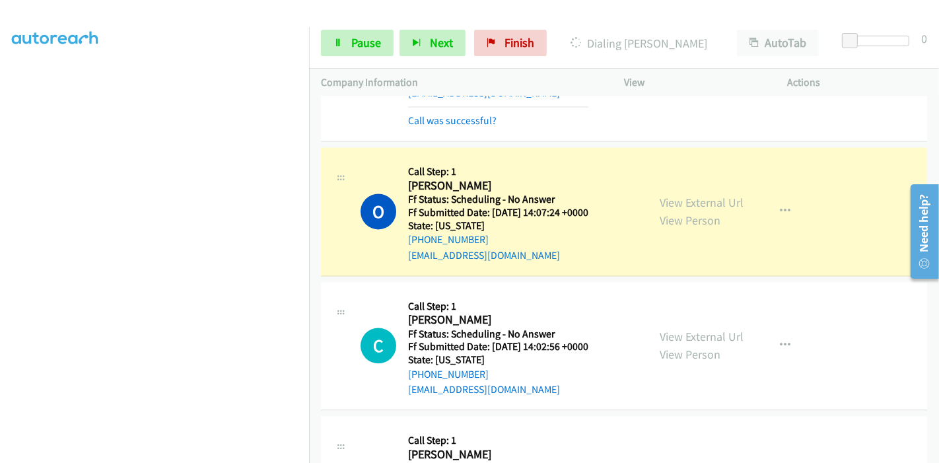
scroll to position [2422, 0]
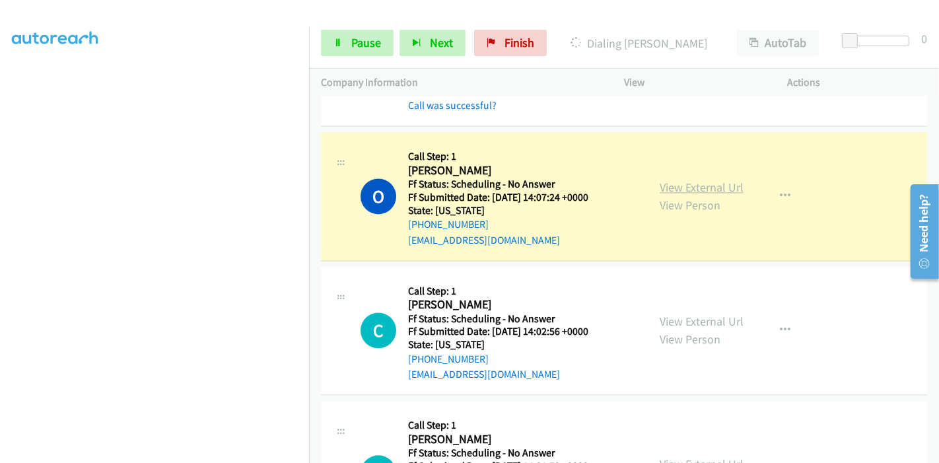
click at [669, 180] on link "View External Url" at bounding box center [702, 187] width 84 height 15
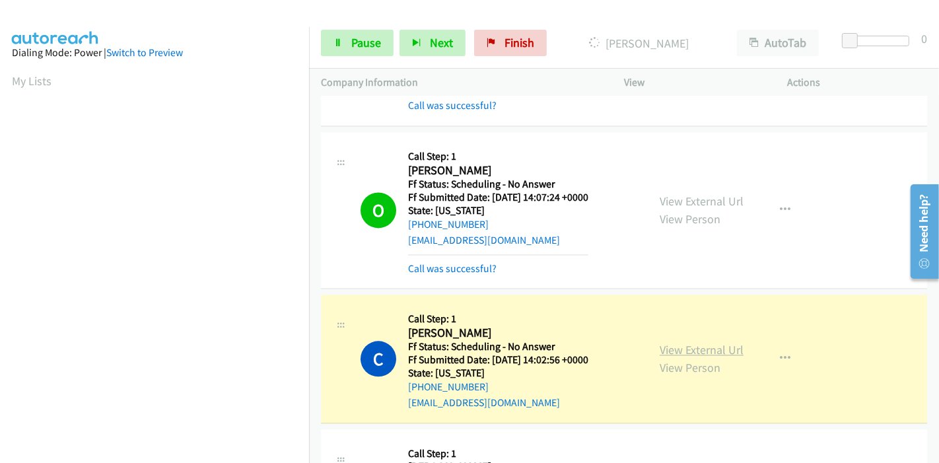
scroll to position [279, 0]
click at [664, 342] on link "View External Url" at bounding box center [702, 349] width 84 height 15
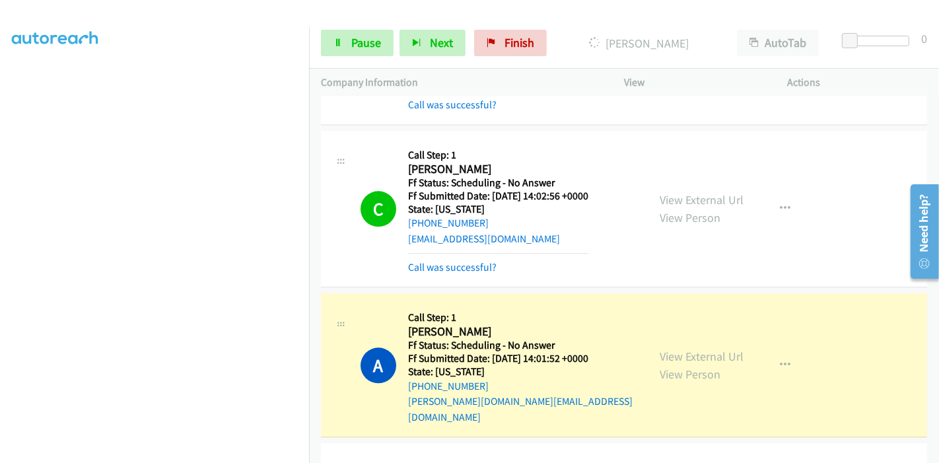
scroll to position [2716, 0]
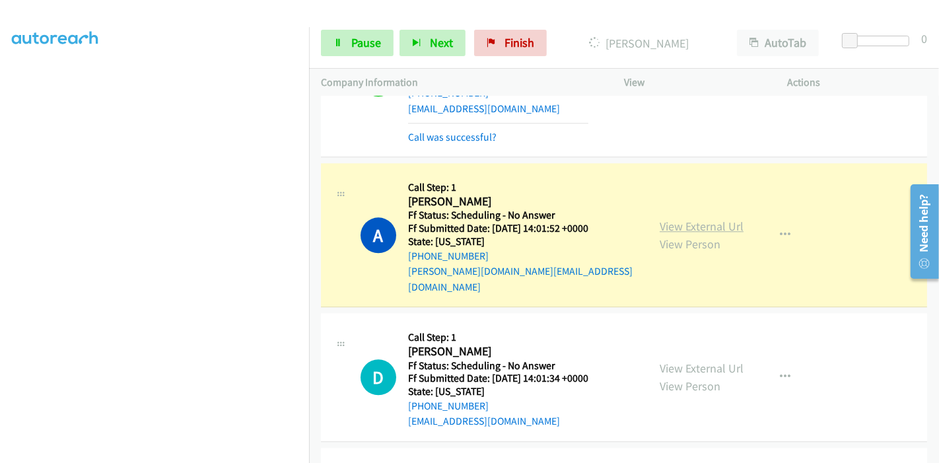
click at [669, 219] on link "View External Url" at bounding box center [702, 226] width 84 height 15
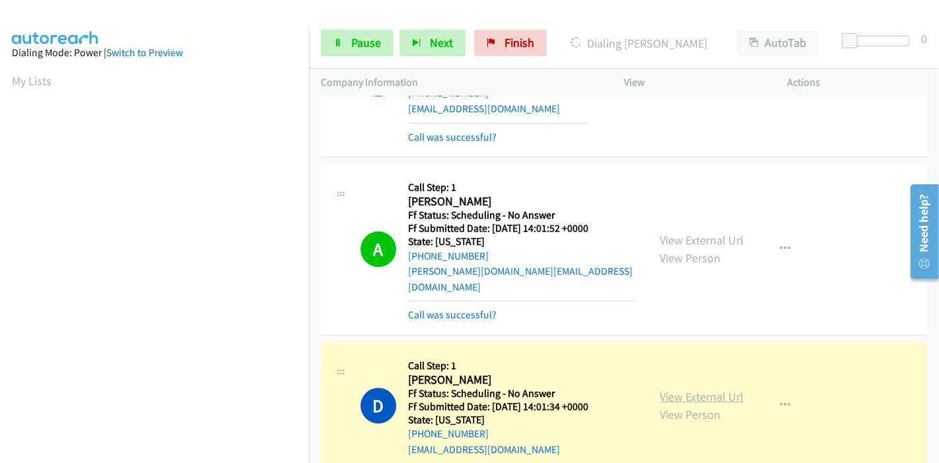
click at [710, 389] on link "View External Url" at bounding box center [702, 396] width 84 height 15
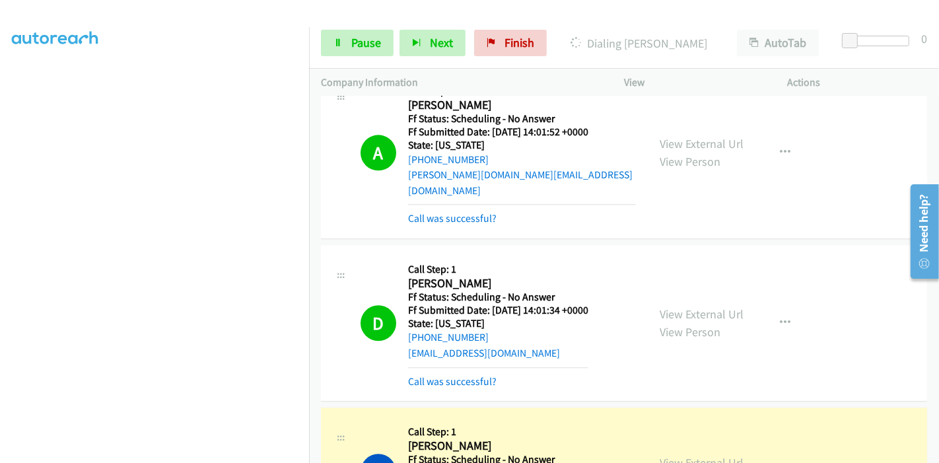
scroll to position [3009, 0]
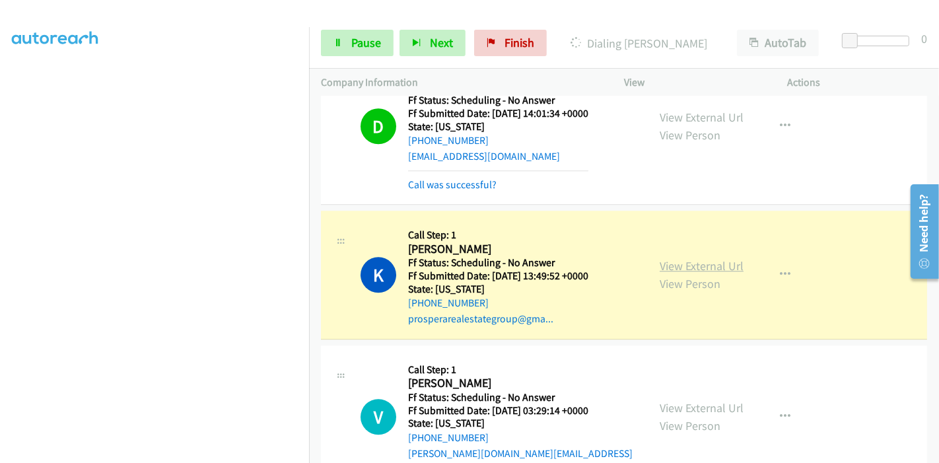
click at [717, 258] on link "View External Url" at bounding box center [702, 265] width 84 height 15
click at [359, 43] on span "Pause" at bounding box center [366, 42] width 30 height 15
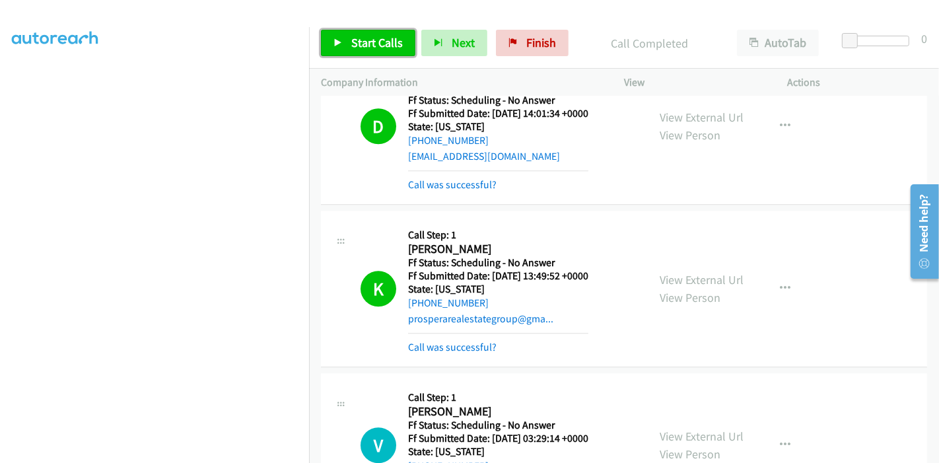
drag, startPoint x: 381, startPoint y: 38, endPoint x: 381, endPoint y: 124, distance: 85.9
click at [381, 38] on span "Start Calls" at bounding box center [377, 42] width 52 height 15
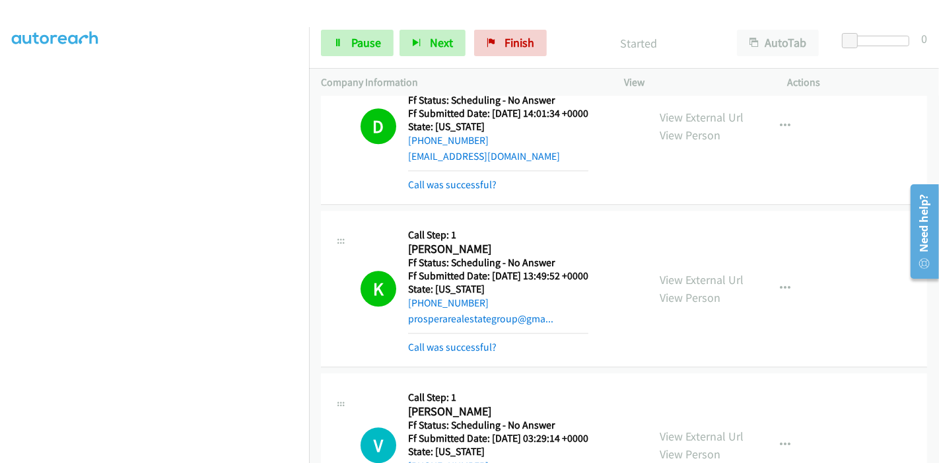
scroll to position [3229, 0]
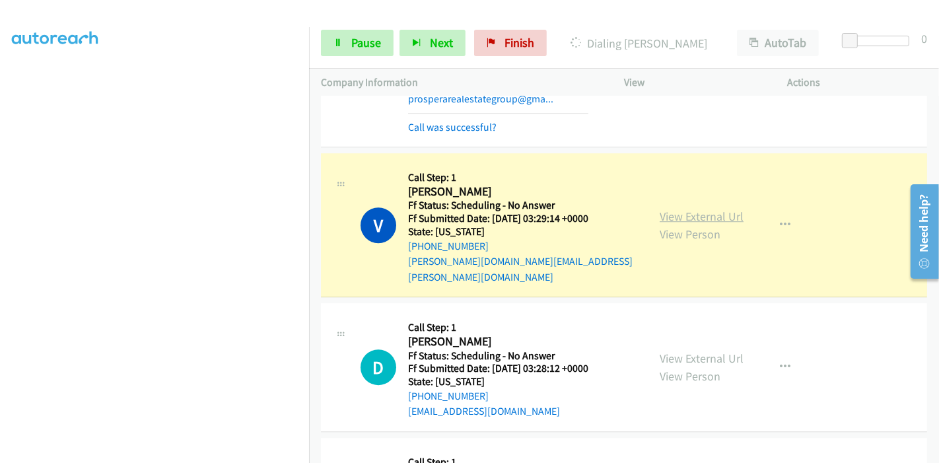
click at [716, 209] on link "View External Url" at bounding box center [702, 216] width 84 height 15
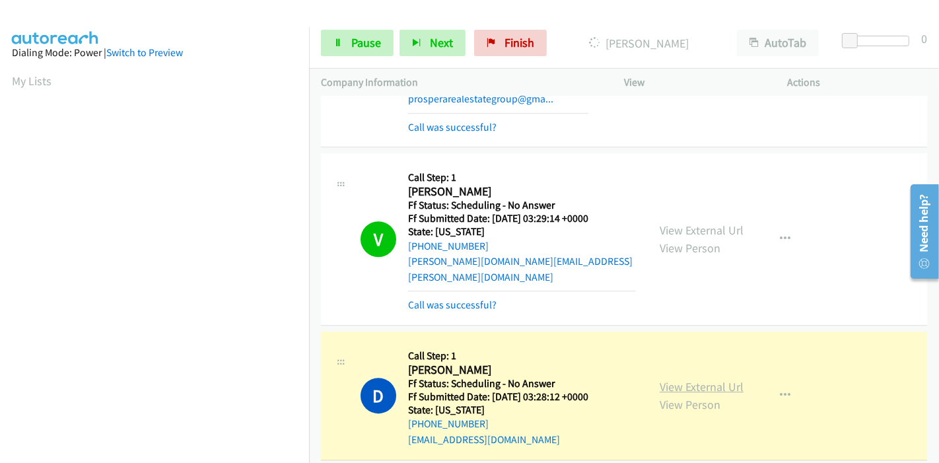
click at [701, 379] on link "View External Url" at bounding box center [702, 386] width 84 height 15
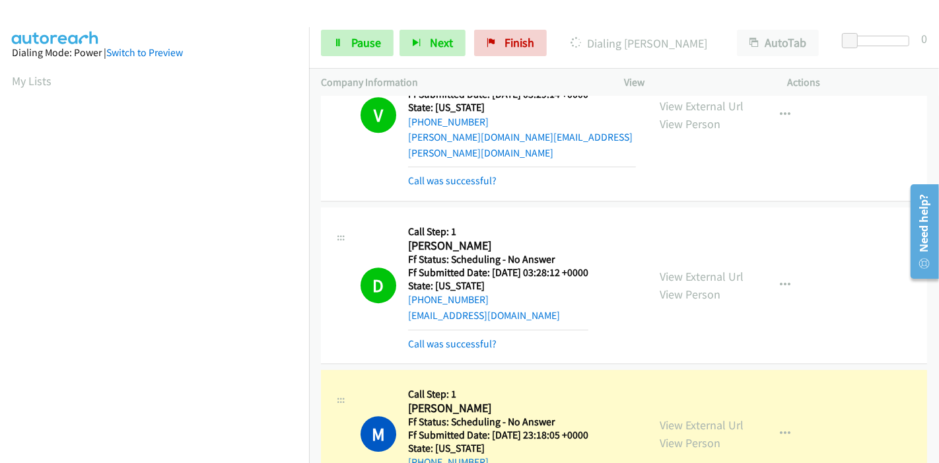
scroll to position [3523, 0]
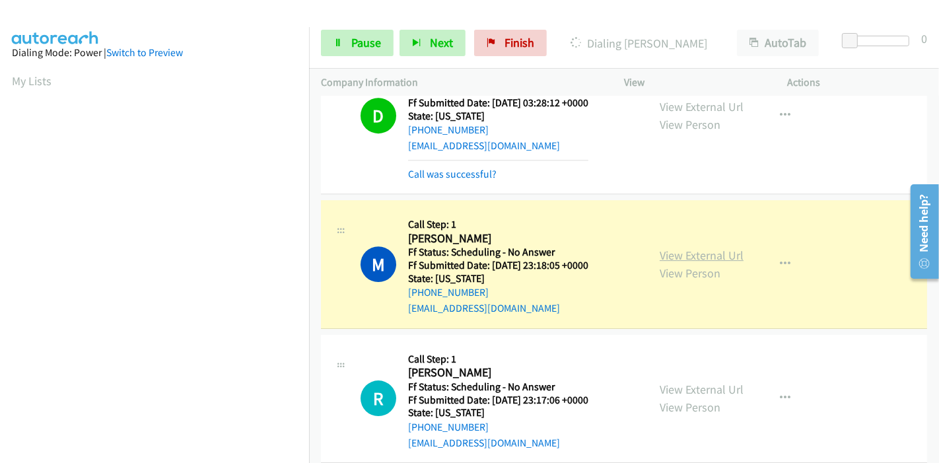
click at [674, 248] on link "View External Url" at bounding box center [702, 255] width 84 height 15
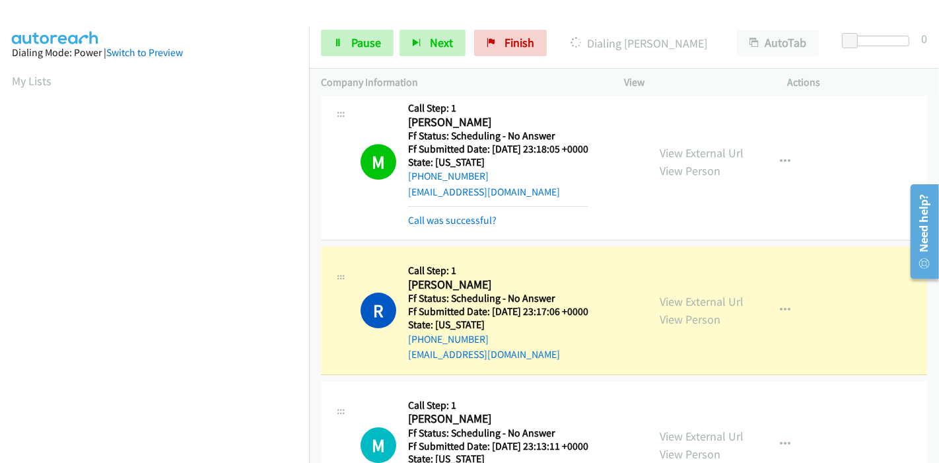
scroll to position [3670, 0]
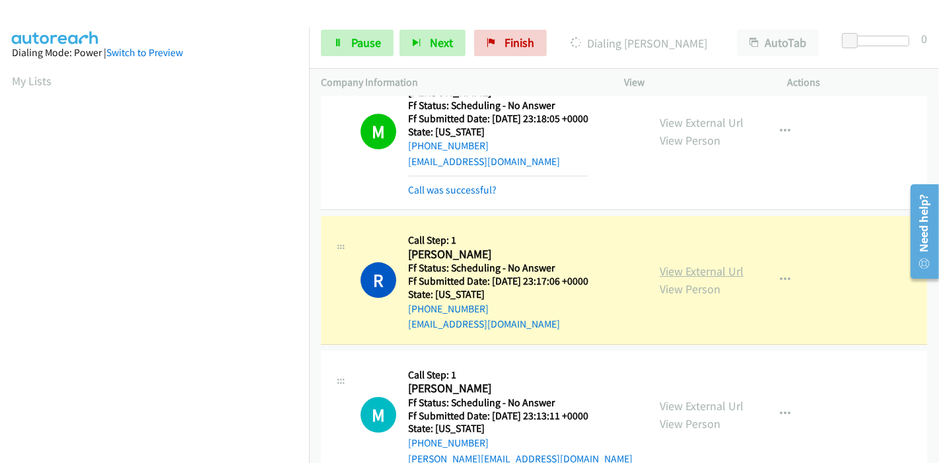
click at [673, 264] on link "View External Url" at bounding box center [702, 271] width 84 height 15
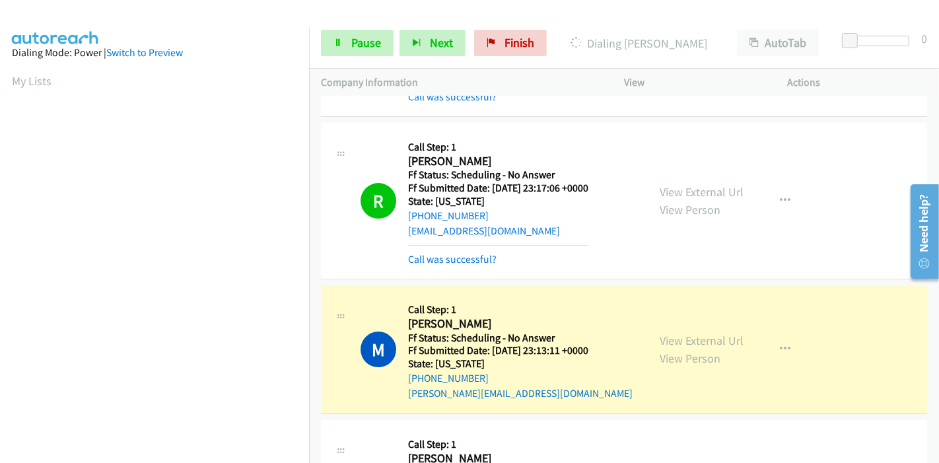
scroll to position [3890, 0]
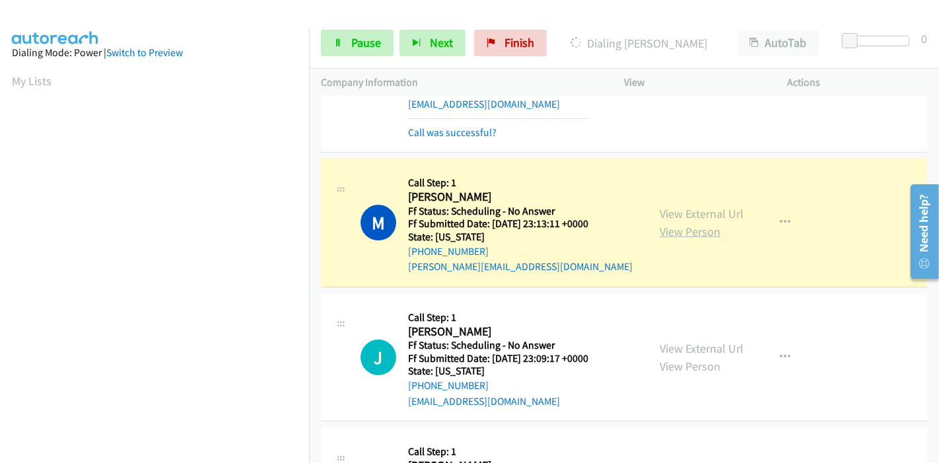
click at [671, 224] on link "View Person" at bounding box center [690, 231] width 61 height 15
click at [698, 206] on link "View External Url" at bounding box center [702, 213] width 84 height 15
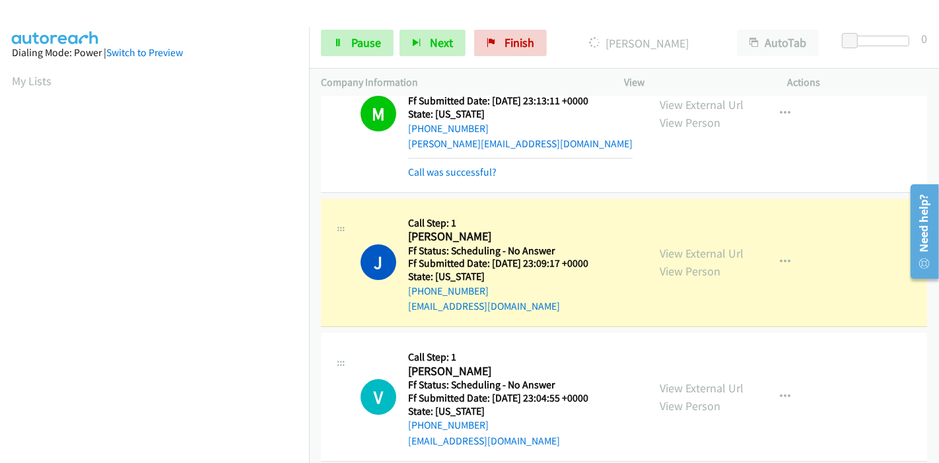
scroll to position [4037, 0]
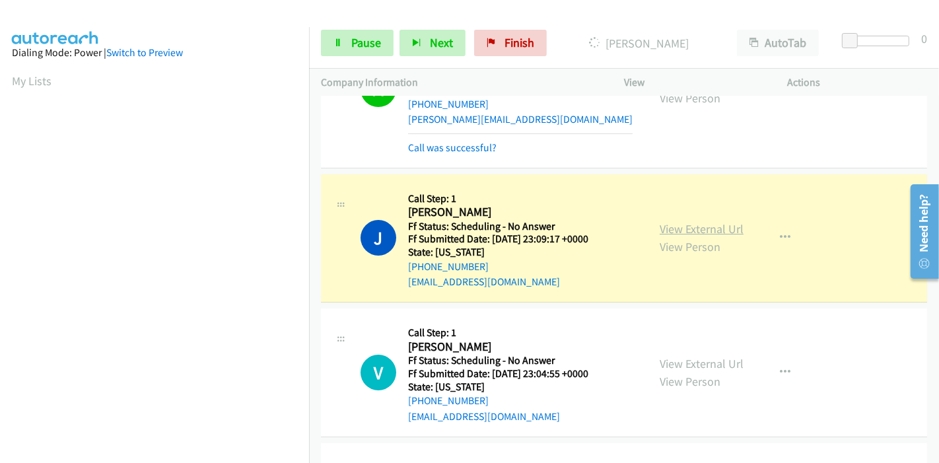
click at [682, 221] on link "View External Url" at bounding box center [702, 228] width 84 height 15
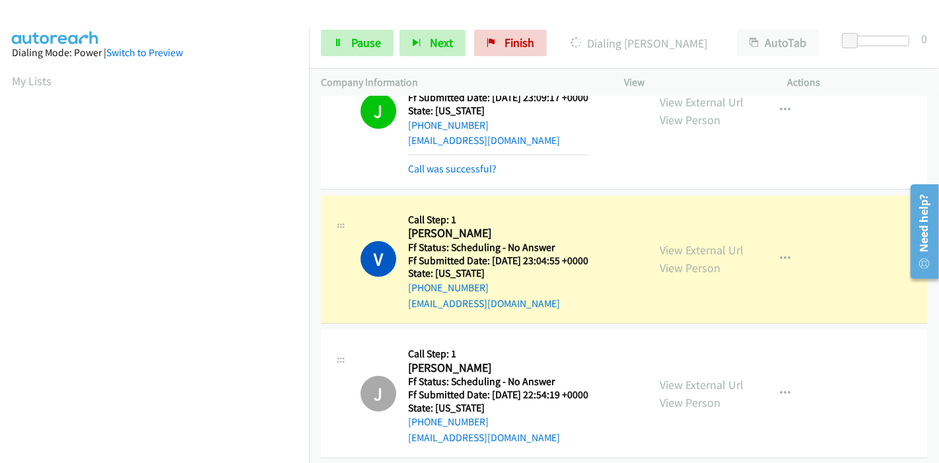
scroll to position [4184, 0]
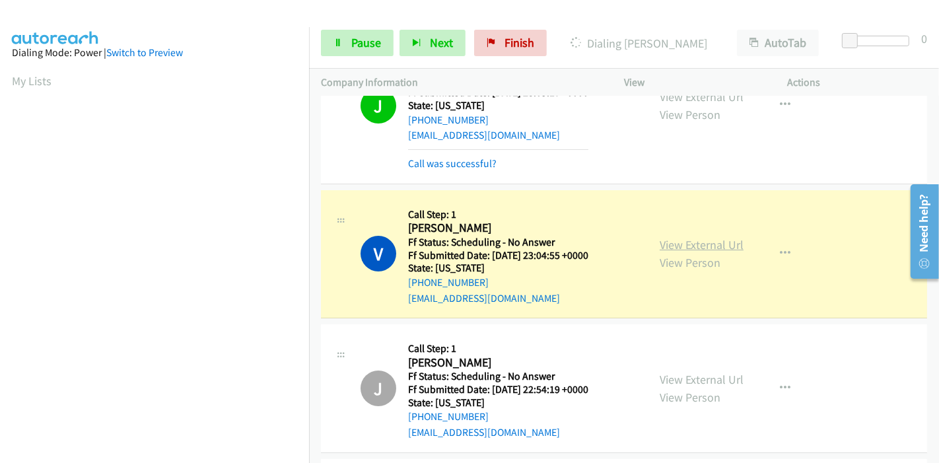
click at [716, 237] on link "View External Url" at bounding box center [702, 244] width 84 height 15
click at [355, 50] on span "Pause" at bounding box center [366, 42] width 30 height 15
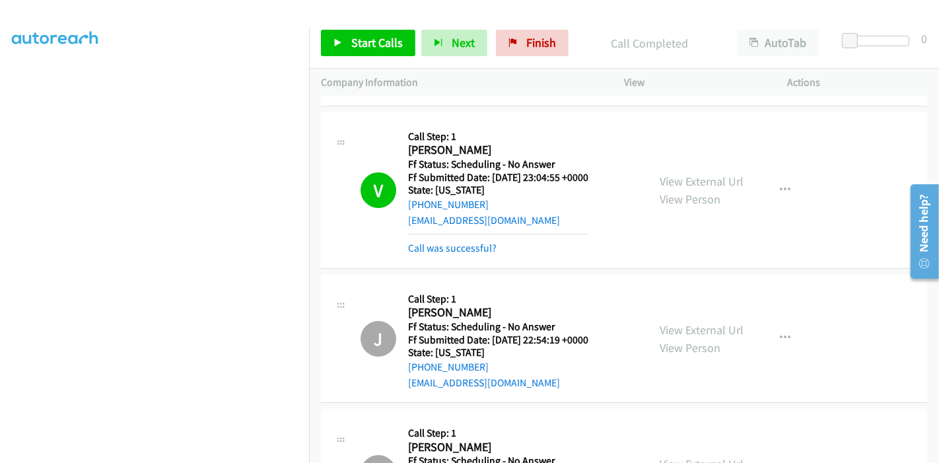
scroll to position [4331, 0]
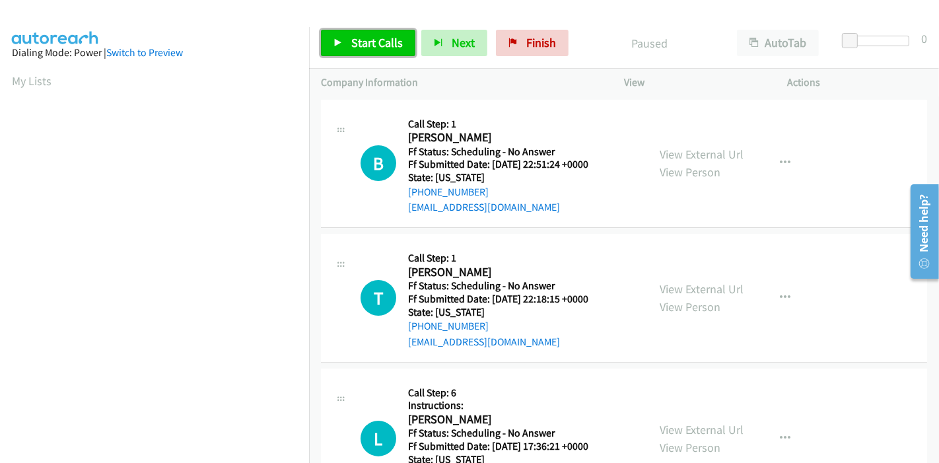
click at [404, 43] on link "Start Calls" at bounding box center [368, 43] width 94 height 26
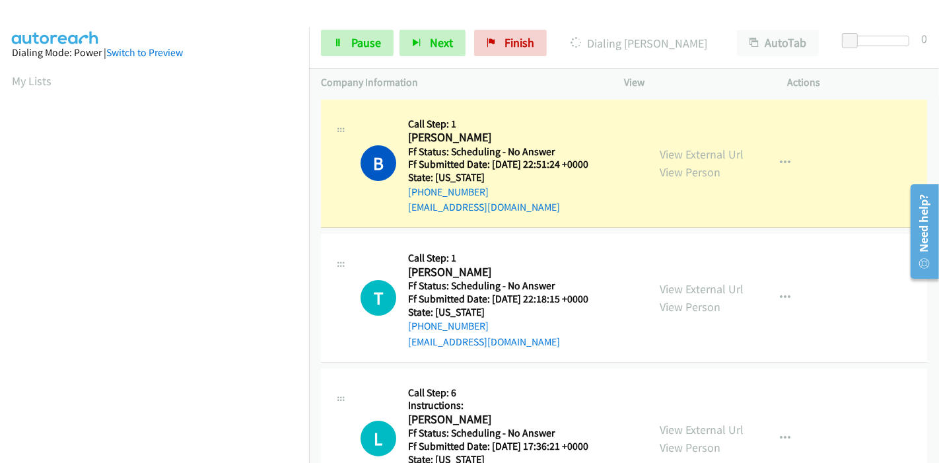
scroll to position [279, 0]
click at [653, 155] on div "View External Url View Person View External Url Email Schedule/Manage Callback …" at bounding box center [736, 164] width 176 height 104
click at [660, 154] on link "View External Url" at bounding box center [702, 154] width 84 height 15
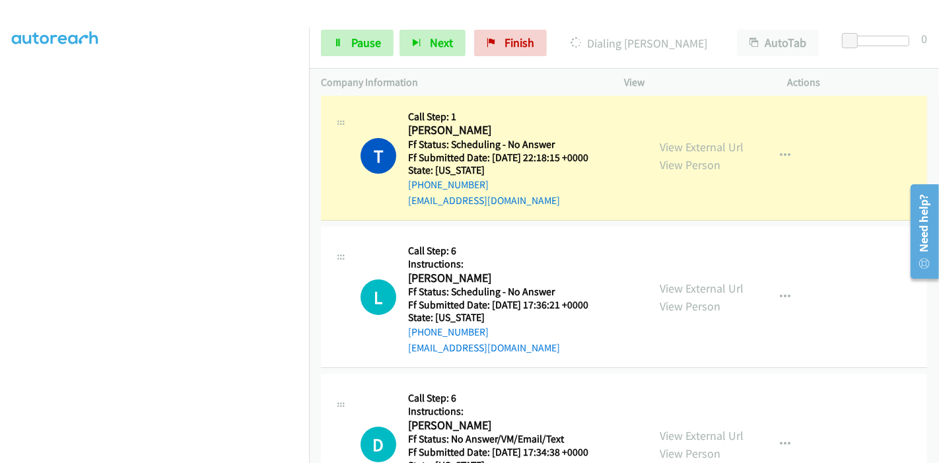
scroll to position [147, 0]
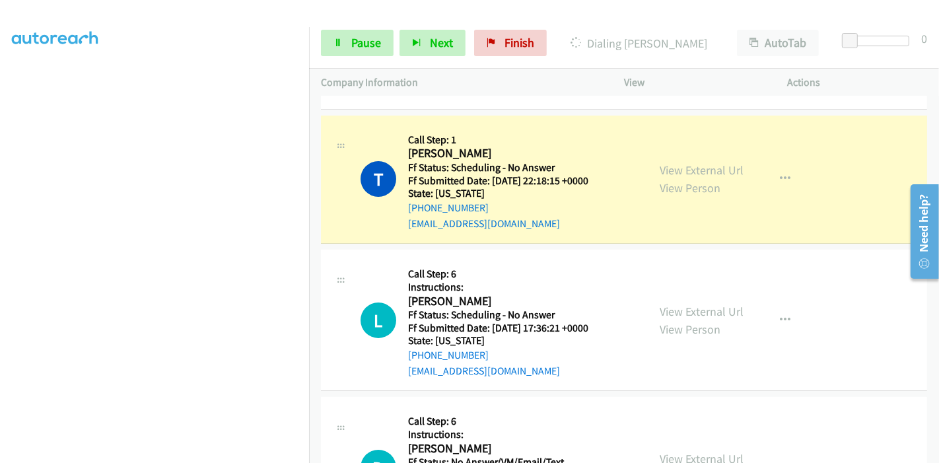
click at [700, 177] on div "View External Url View Person" at bounding box center [702, 179] width 84 height 36
click at [693, 166] on link "View External Url" at bounding box center [702, 170] width 84 height 15
click at [383, 48] on link "Pause" at bounding box center [357, 43] width 73 height 26
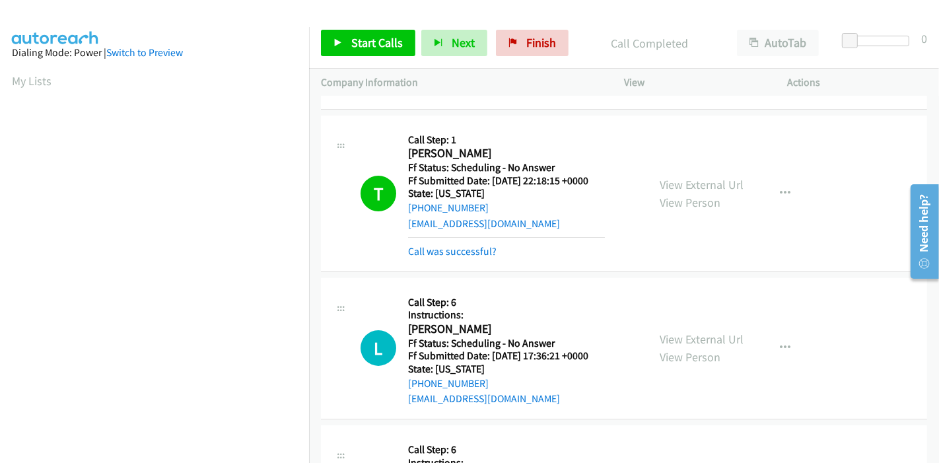
scroll to position [279, 0]
click at [364, 43] on span "Start Calls" at bounding box center [377, 42] width 52 height 15
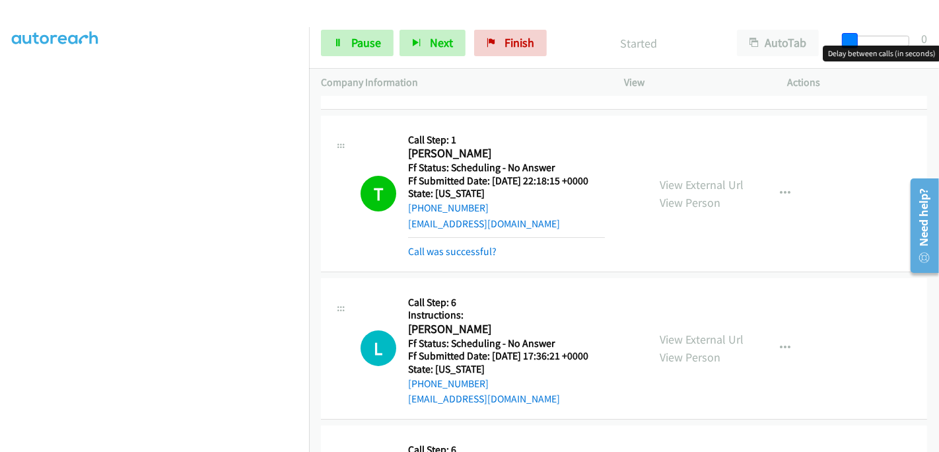
drag, startPoint x: 852, startPoint y: 36, endPoint x: 936, endPoint y: 43, distance: 84.2
click at [936, 43] on div "Start Calls Pause Next Finish Started AutoTab AutoTab 0" at bounding box center [624, 43] width 630 height 51
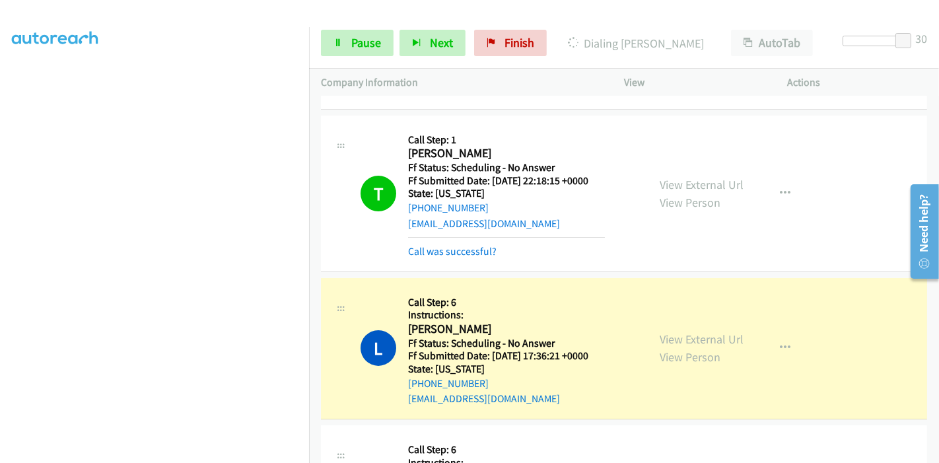
scroll to position [0, 0]
click at [660, 338] on link "View External Url" at bounding box center [702, 339] width 84 height 15
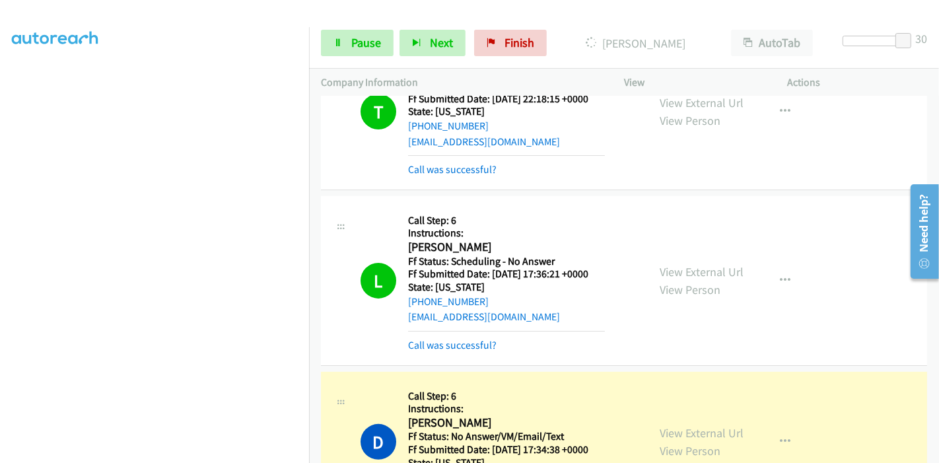
scroll to position [293, 0]
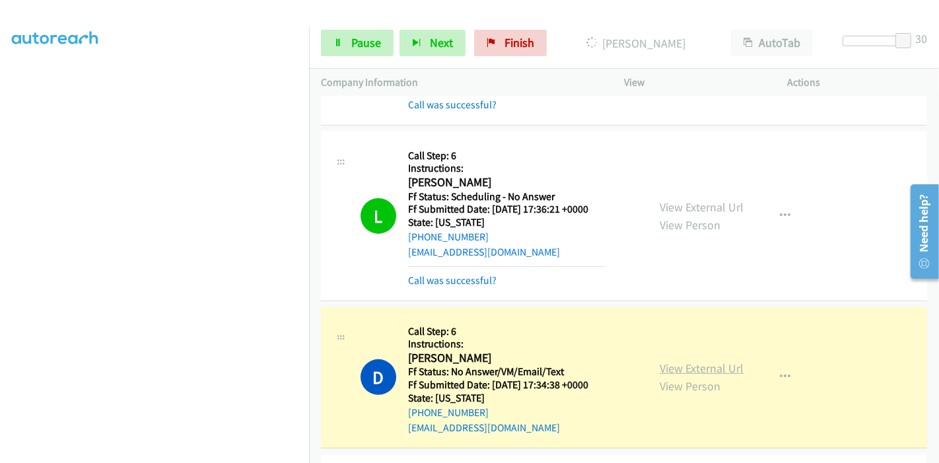
click at [665, 363] on link "View External Url" at bounding box center [702, 368] width 84 height 15
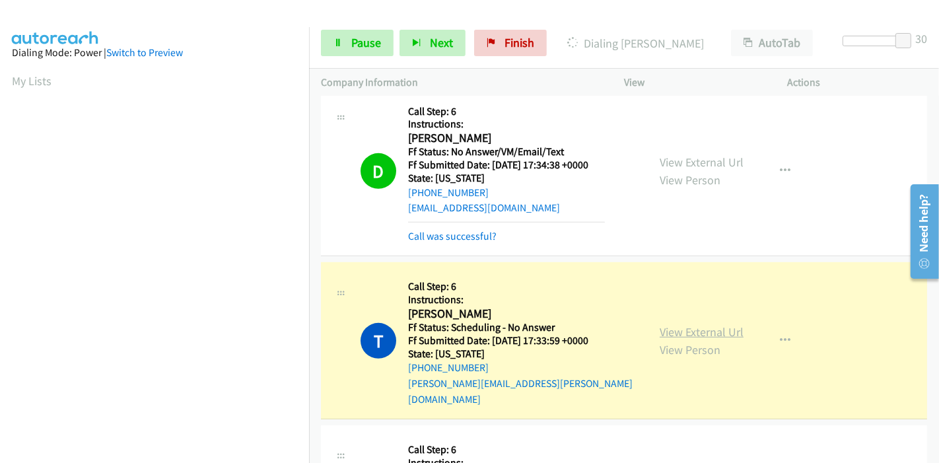
scroll to position [279, 0]
click at [665, 324] on link "View External Url" at bounding box center [702, 331] width 84 height 15
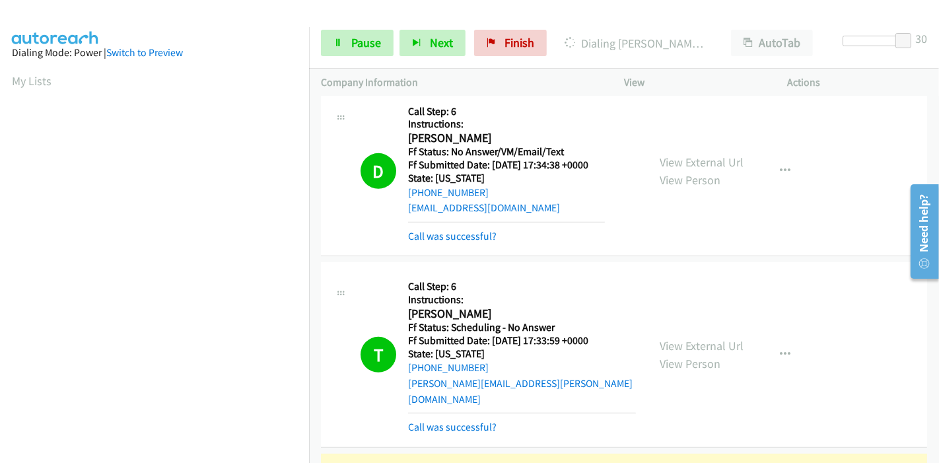
scroll to position [734, 0]
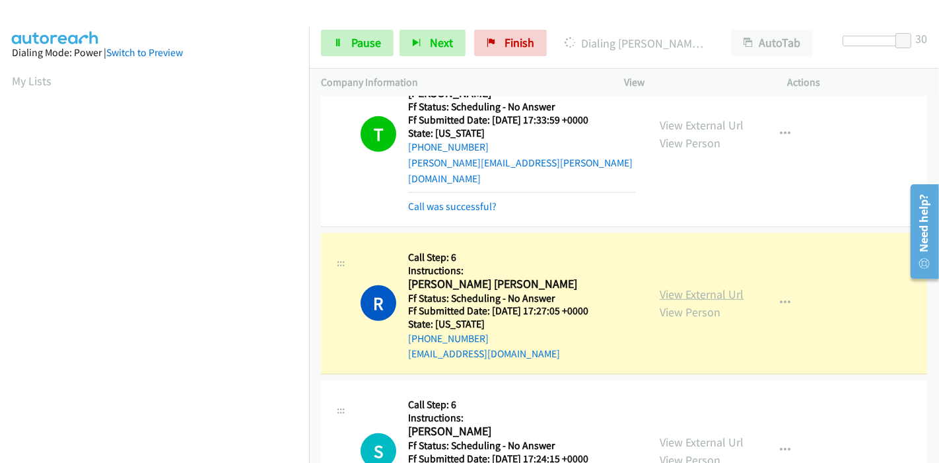
click at [664, 287] on link "View External Url" at bounding box center [702, 294] width 84 height 15
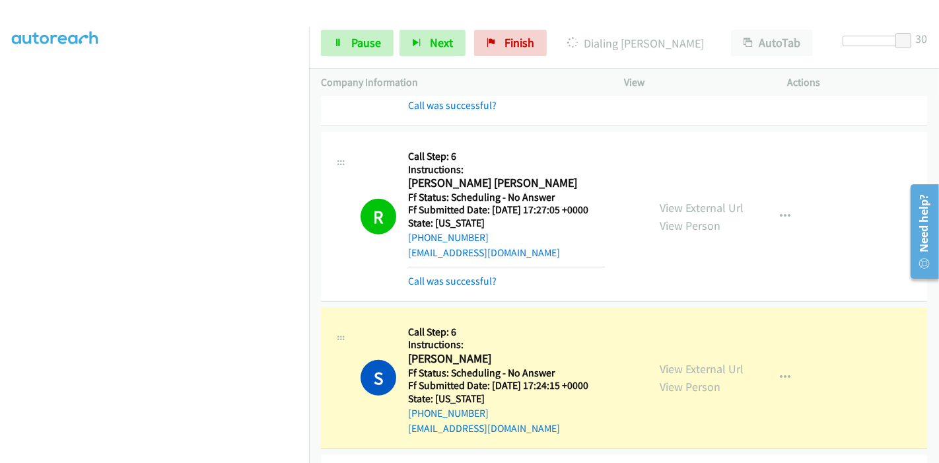
scroll to position [954, 0]
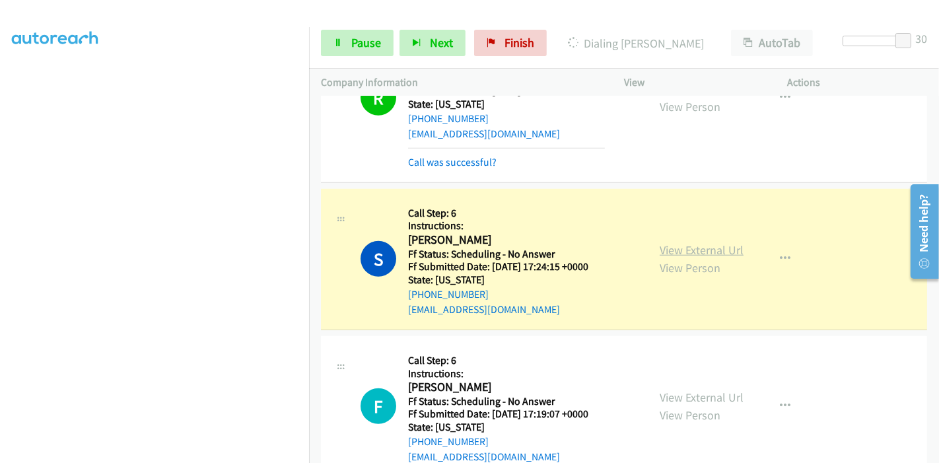
click at [665, 242] on link "View External Url" at bounding box center [702, 249] width 84 height 15
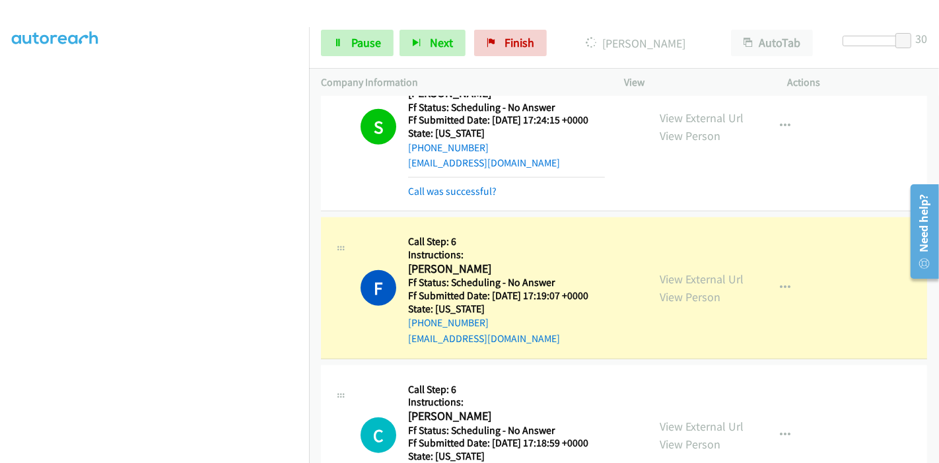
scroll to position [0, 0]
click at [660, 272] on link "View External Url" at bounding box center [702, 279] width 84 height 15
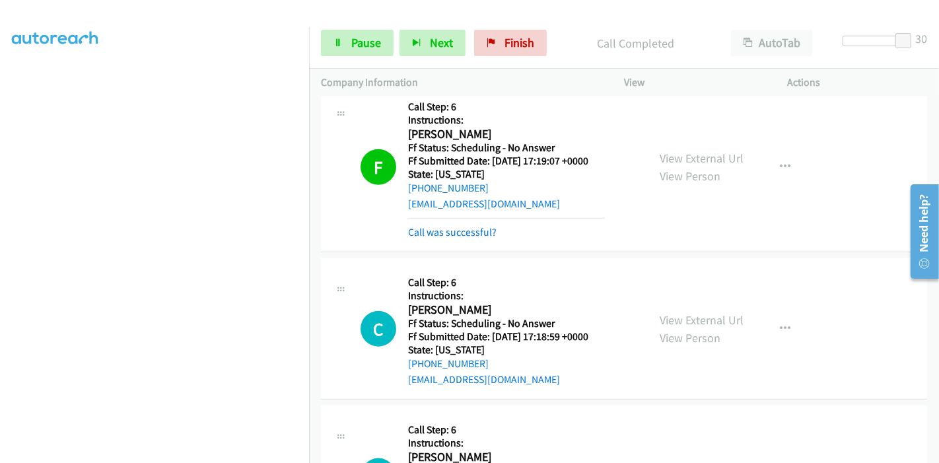
scroll to position [1247, 0]
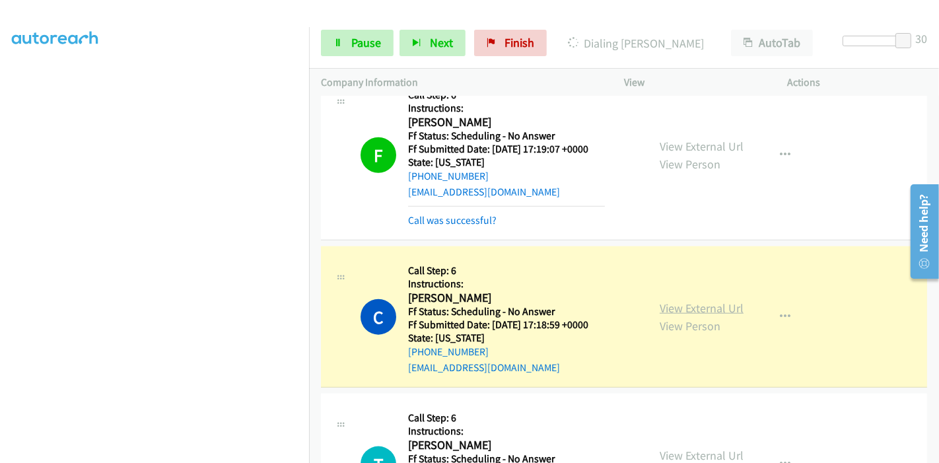
click at [723, 301] on link "View External Url" at bounding box center [702, 308] width 84 height 15
click at [355, 52] on link "Pause" at bounding box center [357, 43] width 73 height 26
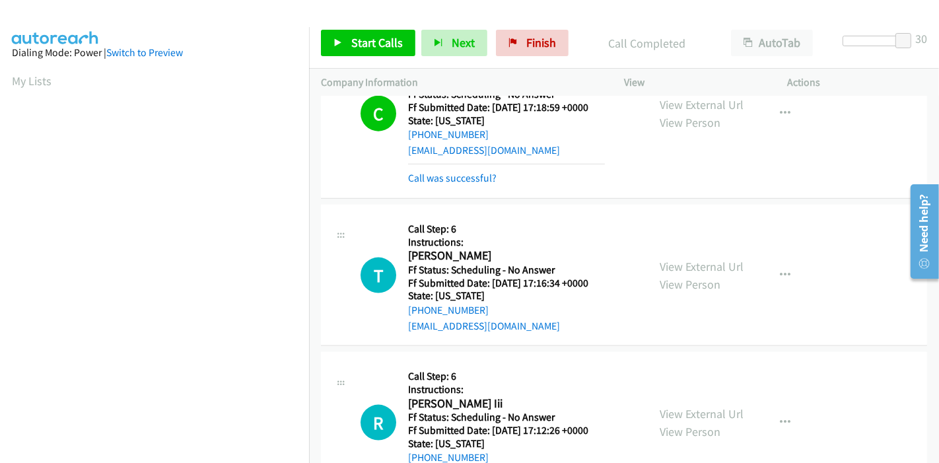
scroll to position [1541, 0]
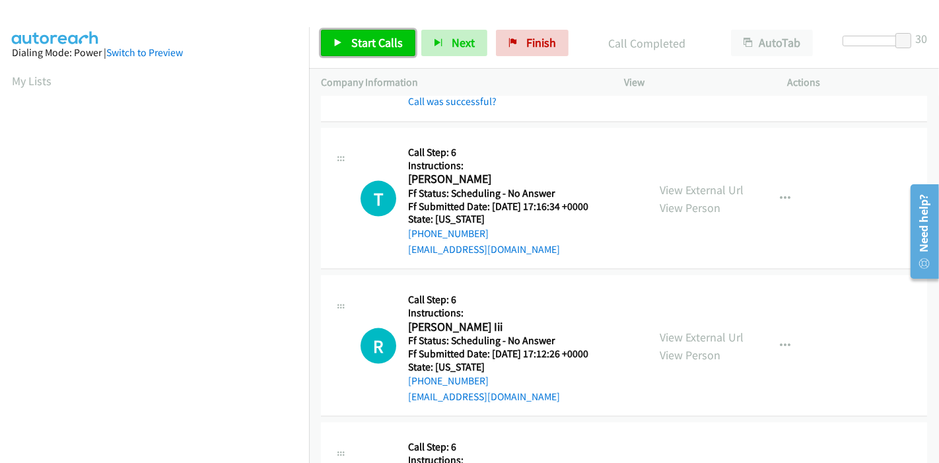
click at [381, 35] on span "Start Calls" at bounding box center [377, 42] width 52 height 15
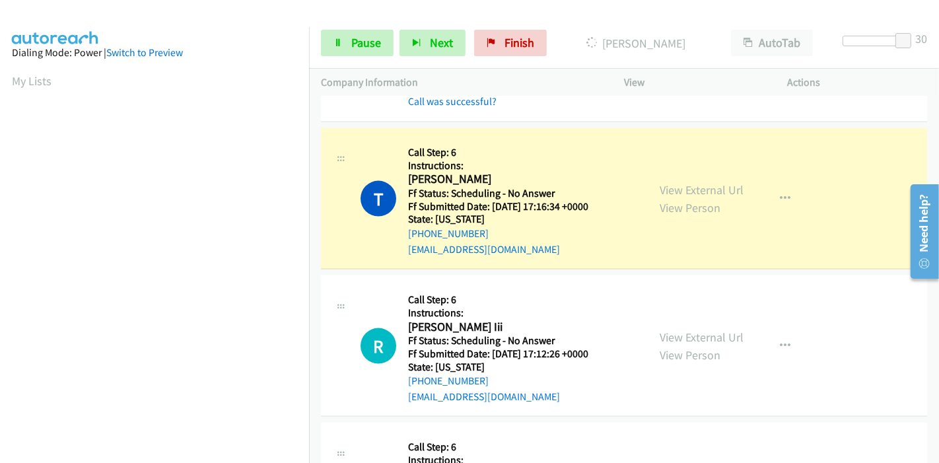
scroll to position [279, 0]
click at [661, 182] on link "View External Url" at bounding box center [702, 189] width 84 height 15
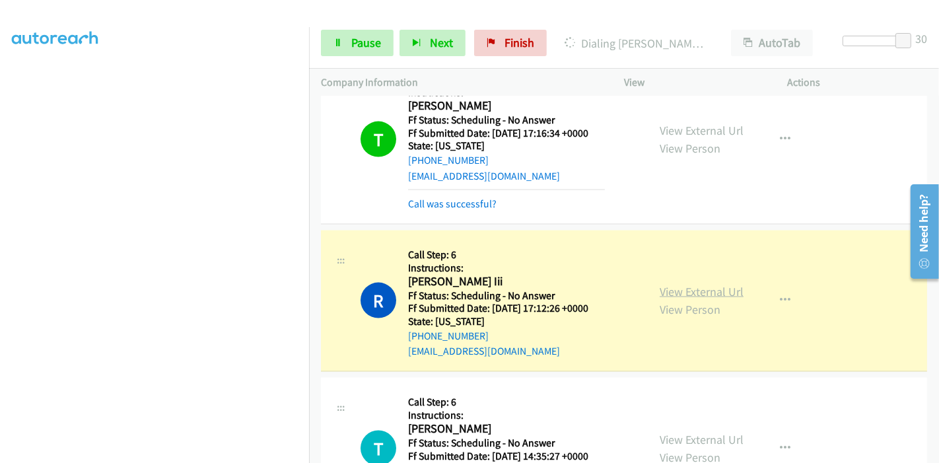
click at [664, 284] on link "View External Url" at bounding box center [702, 291] width 84 height 15
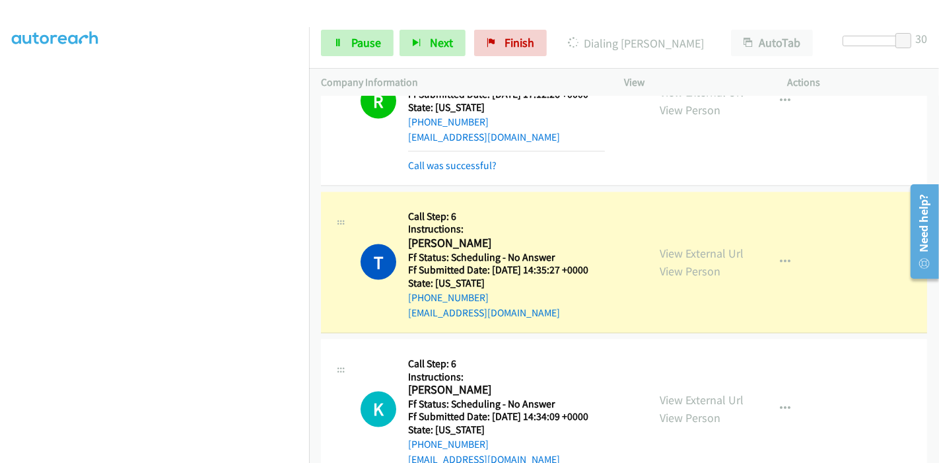
scroll to position [1835, 0]
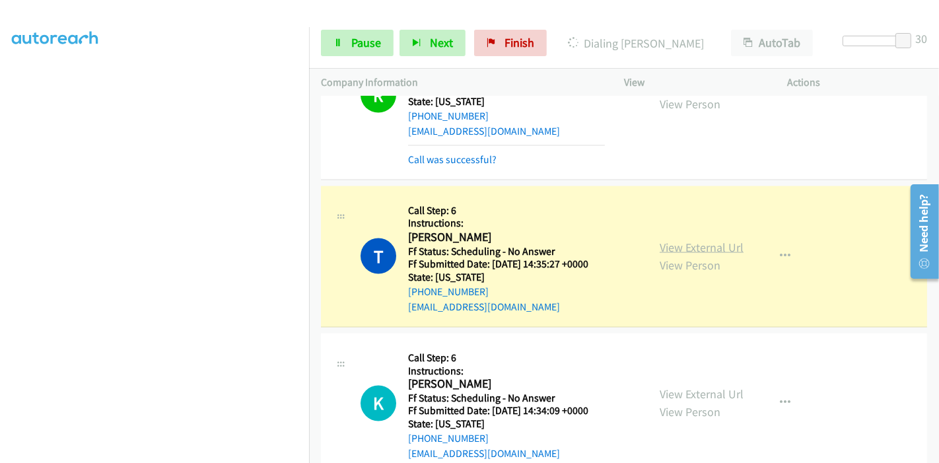
click at [667, 240] on link "View External Url" at bounding box center [702, 247] width 84 height 15
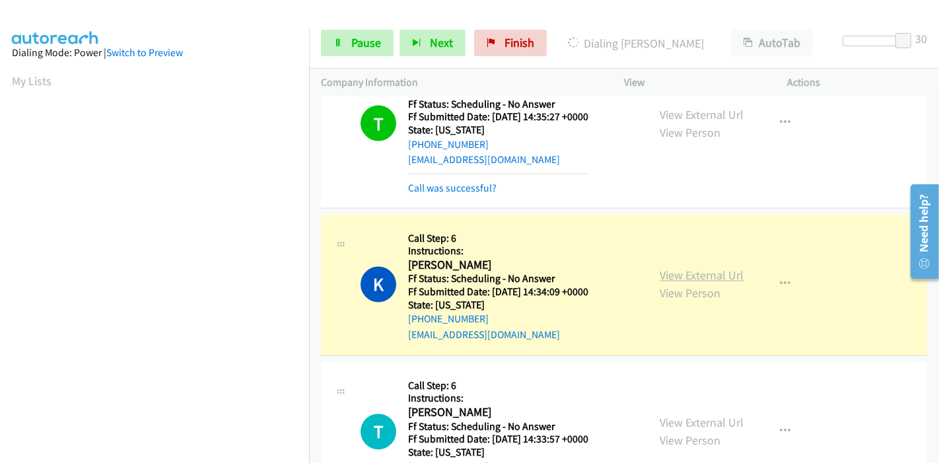
scroll to position [279, 0]
click at [665, 268] on link "View External Url" at bounding box center [702, 275] width 84 height 15
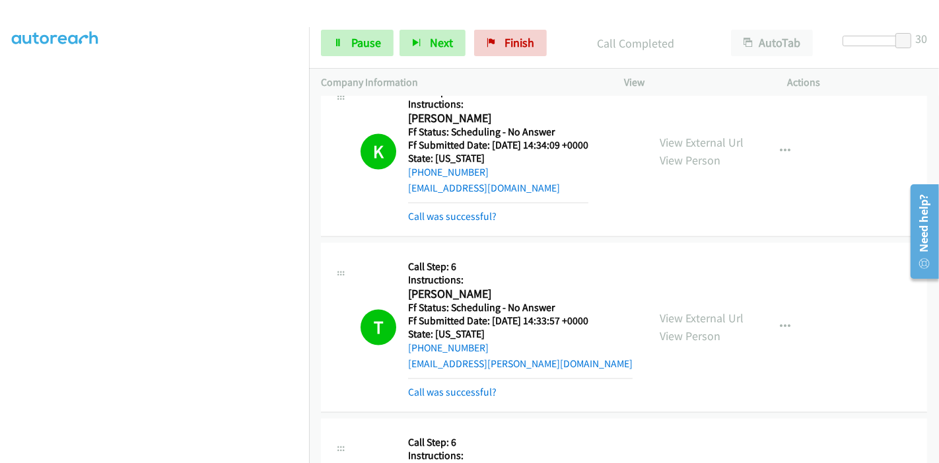
click at [657, 286] on div "View External Url View Person View External Url Email Schedule/Manage Callback …" at bounding box center [736, 327] width 176 height 145
click at [677, 311] on link "View External Url" at bounding box center [702, 318] width 84 height 15
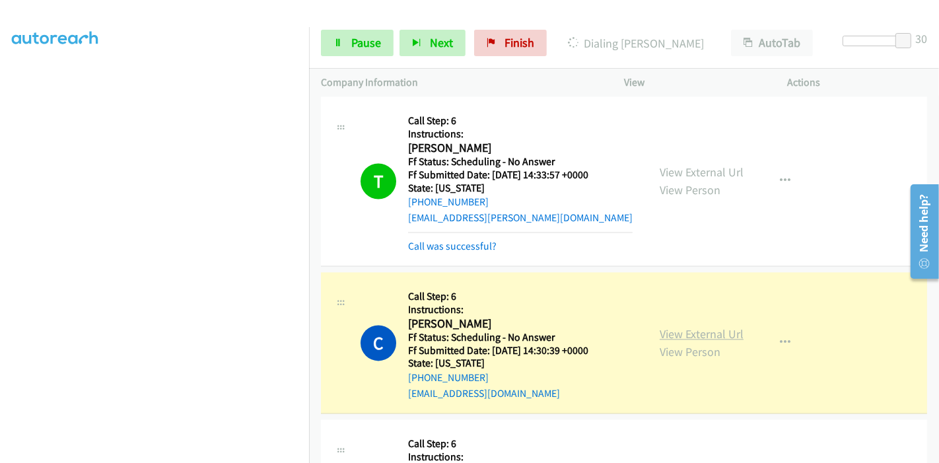
click at [664, 326] on link "View External Url" at bounding box center [702, 333] width 84 height 15
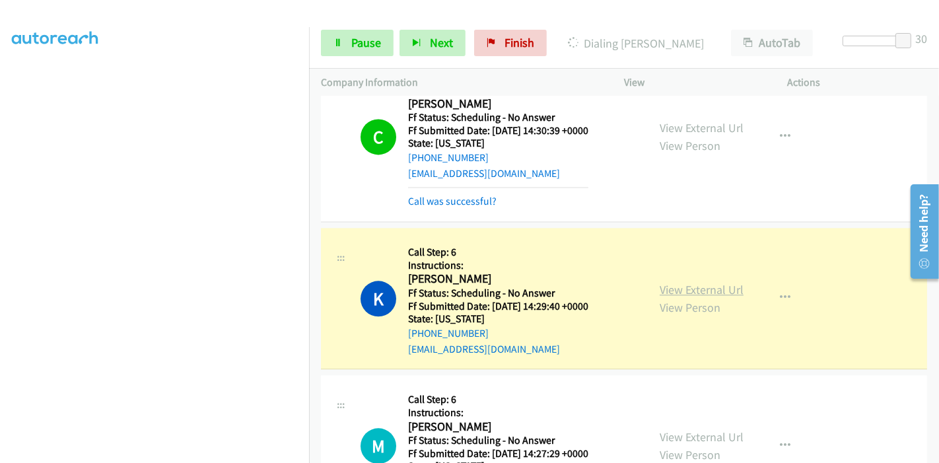
click at [666, 282] on link "View External Url" at bounding box center [702, 289] width 84 height 15
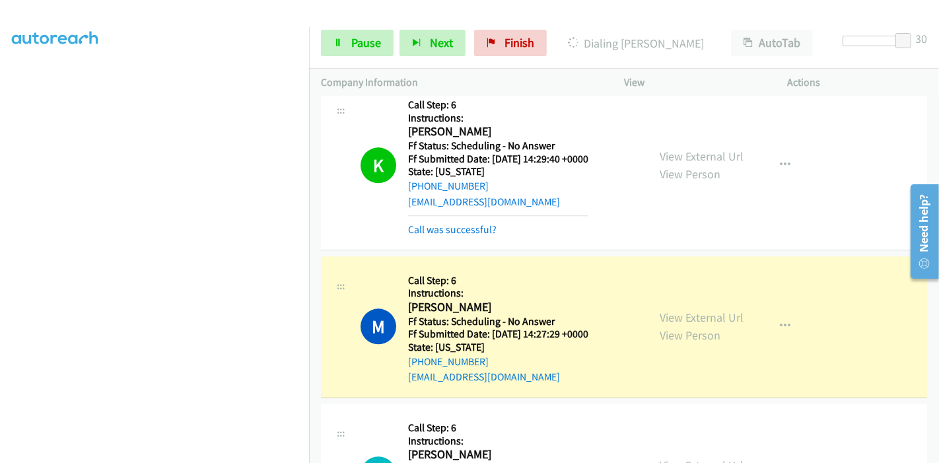
scroll to position [0, 0]
click at [661, 310] on link "View External Url" at bounding box center [702, 317] width 84 height 15
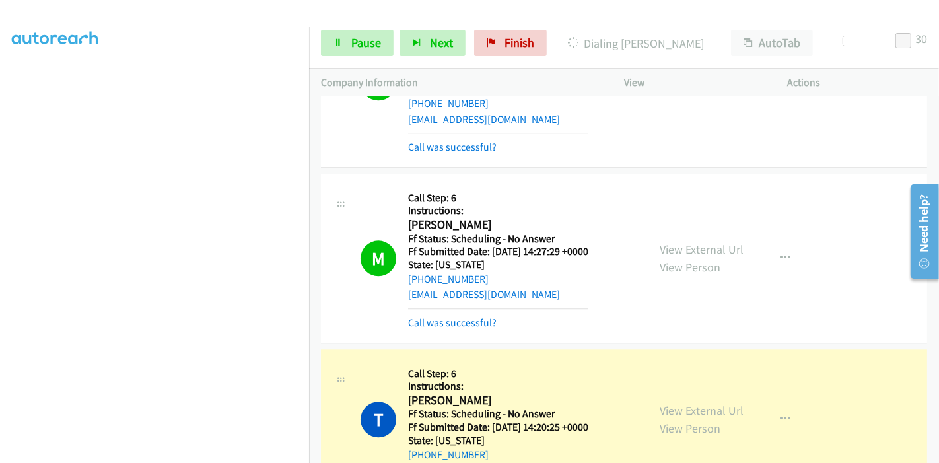
scroll to position [2936, 0]
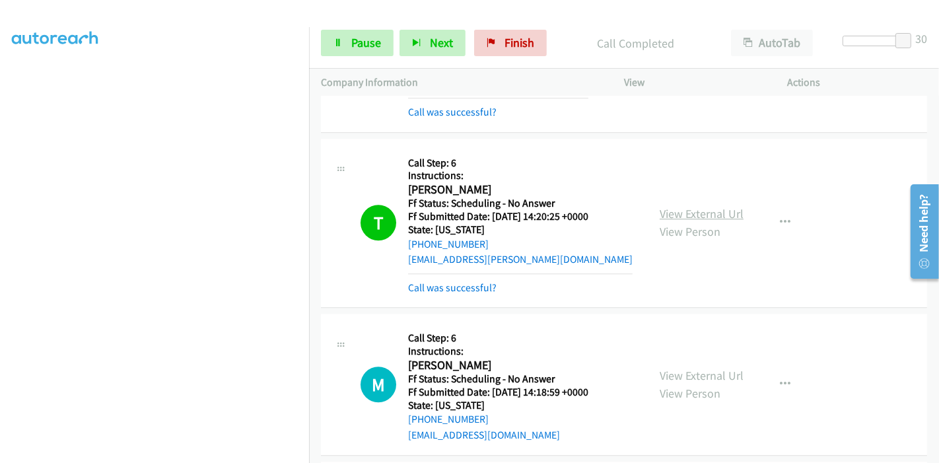
click at [688, 206] on link "View External Url" at bounding box center [702, 213] width 84 height 15
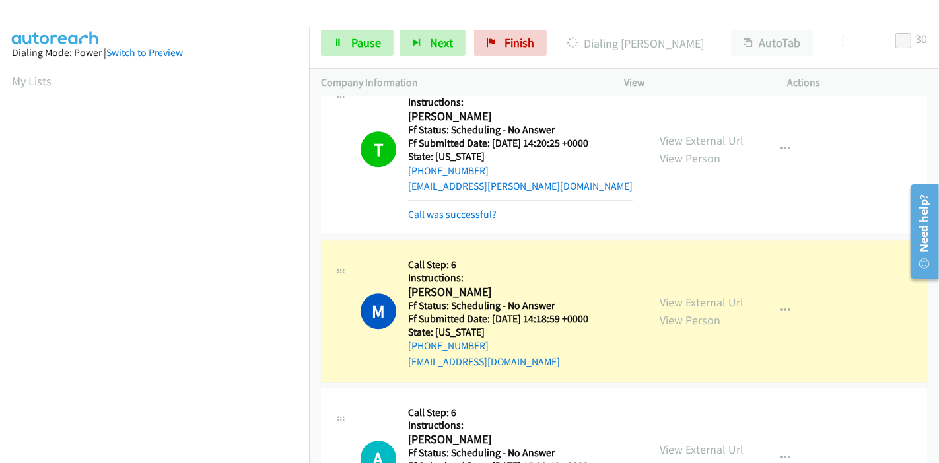
scroll to position [279, 0]
click at [661, 295] on link "View External Url" at bounding box center [702, 302] width 84 height 15
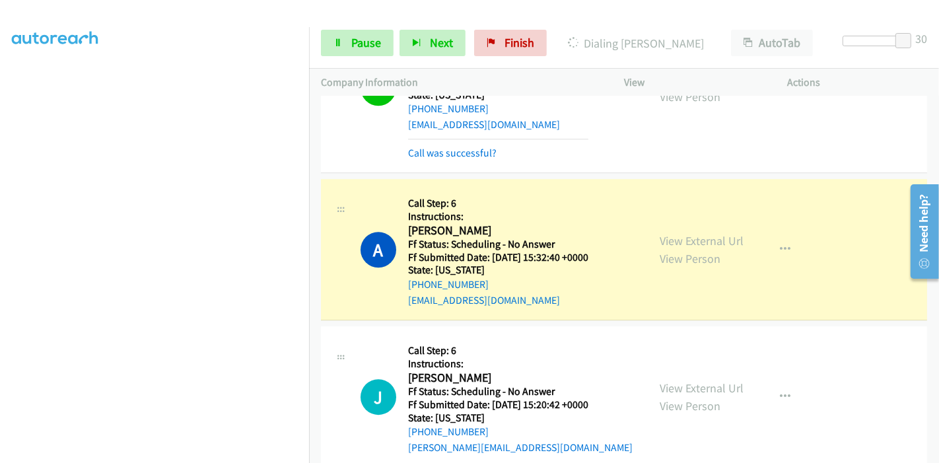
scroll to position [3156, 0]
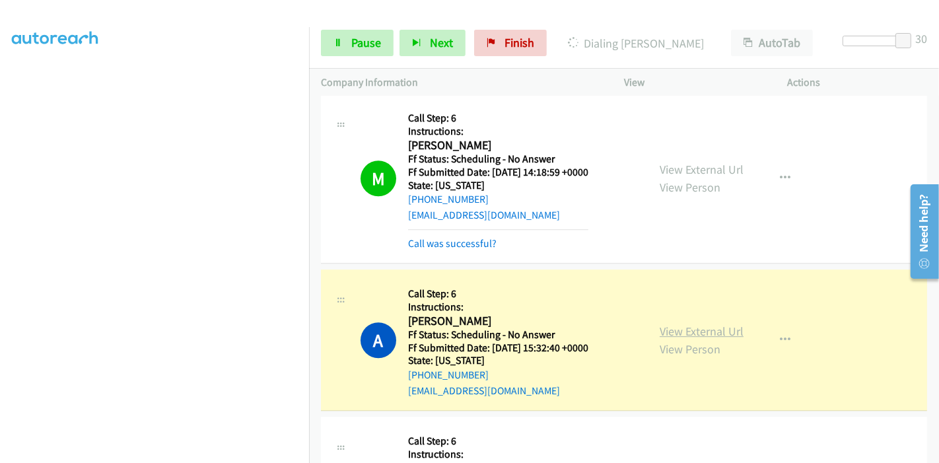
click at [660, 324] on link "View External Url" at bounding box center [702, 331] width 84 height 15
click at [374, 35] on span "Pause" at bounding box center [366, 42] width 30 height 15
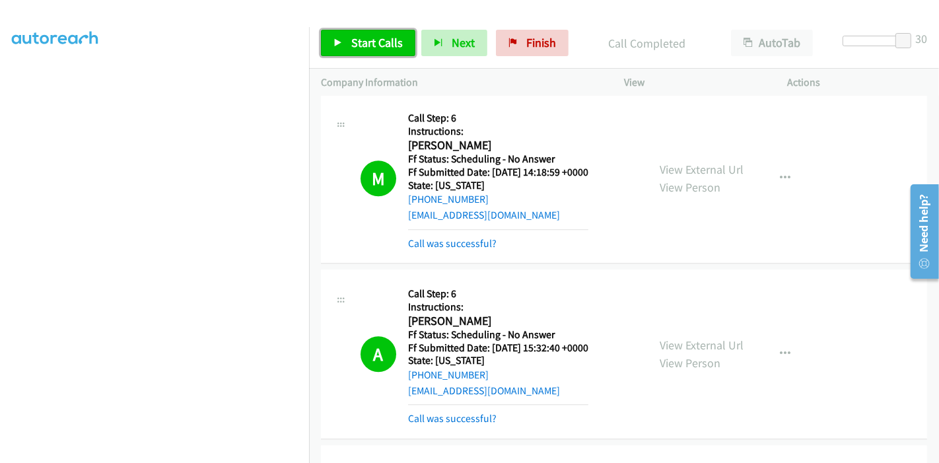
click at [344, 47] on link "Start Calls" at bounding box center [368, 43] width 94 height 26
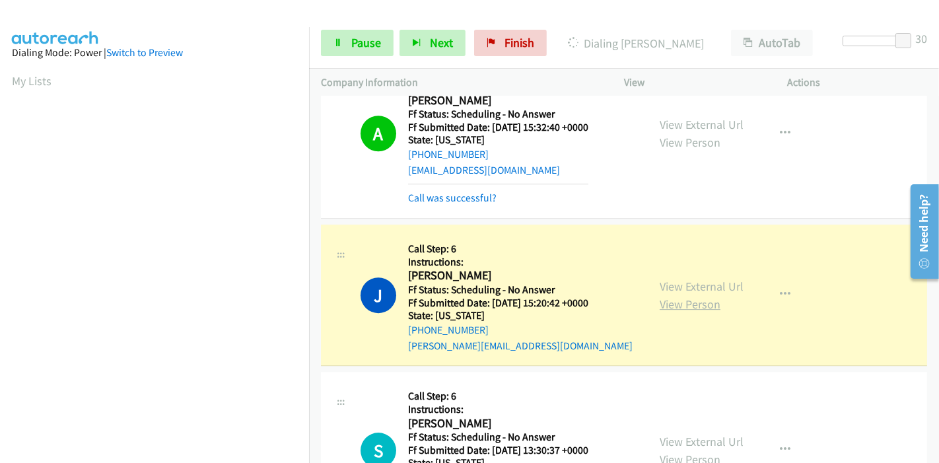
scroll to position [279, 0]
click at [667, 279] on link "View External Url" at bounding box center [702, 286] width 84 height 15
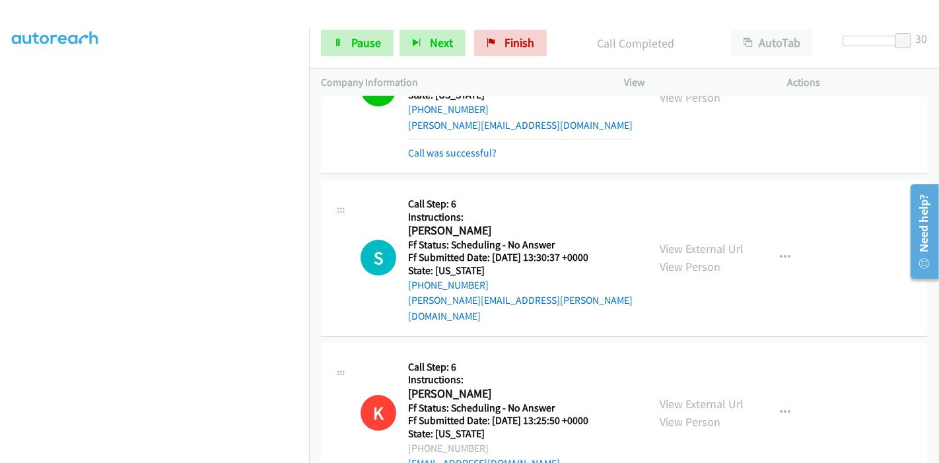
scroll to position [3670, 0]
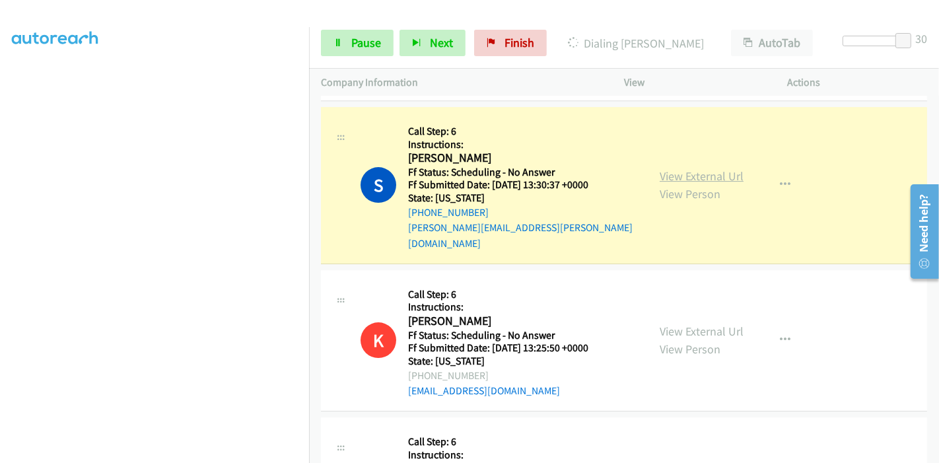
click at [690, 168] on link "View External Url" at bounding box center [702, 175] width 84 height 15
click at [353, 46] on span "Pause" at bounding box center [366, 42] width 30 height 15
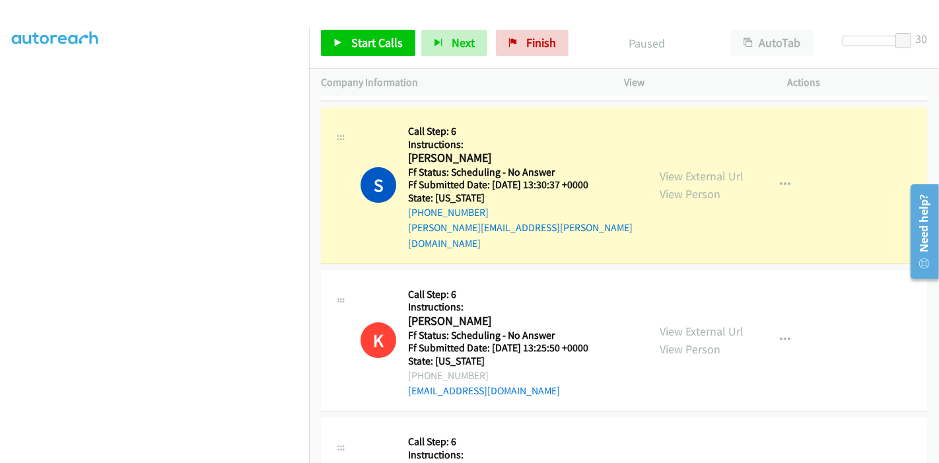
scroll to position [220, 0]
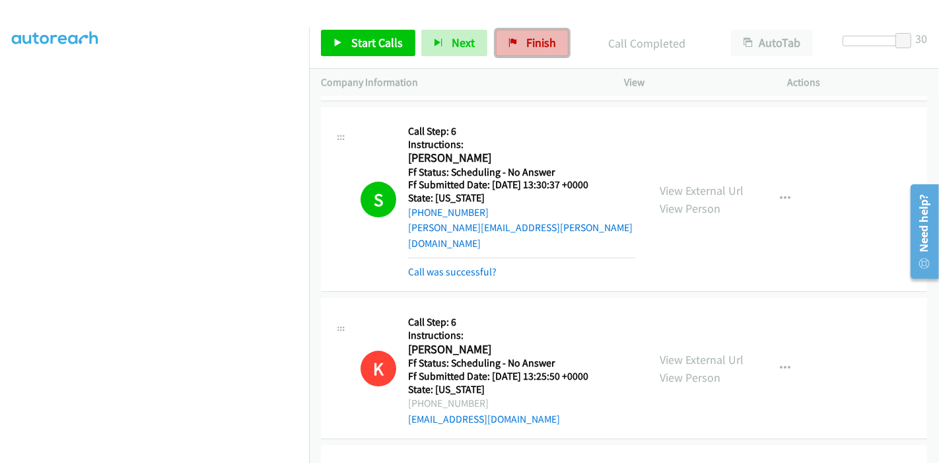
drag, startPoint x: 539, startPoint y: 46, endPoint x: 514, endPoint y: 48, distance: 25.1
click at [539, 46] on span "Finish" at bounding box center [542, 42] width 30 height 15
